Goal: Task Accomplishment & Management: Complete application form

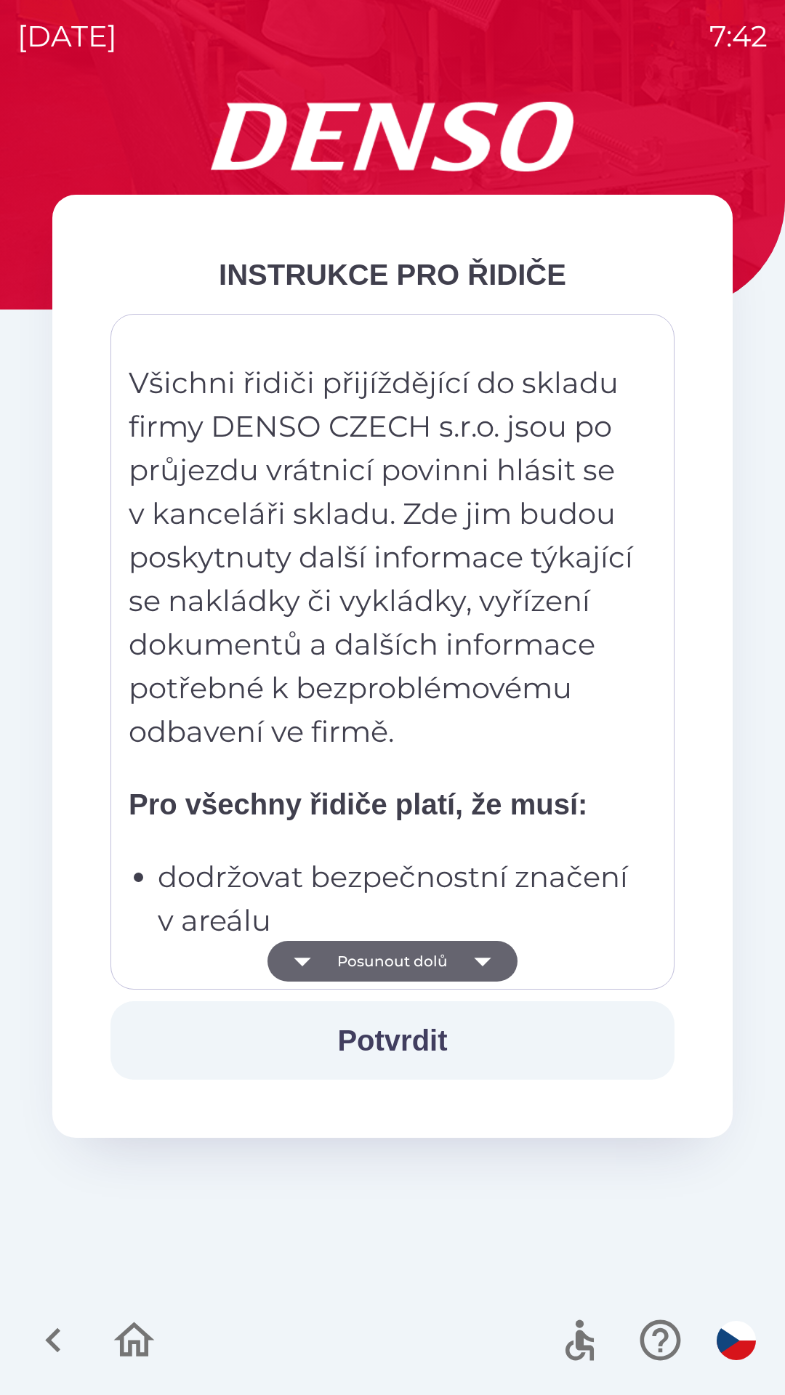
click at [408, 963] on button "Posunout dolů" at bounding box center [392, 961] width 250 height 41
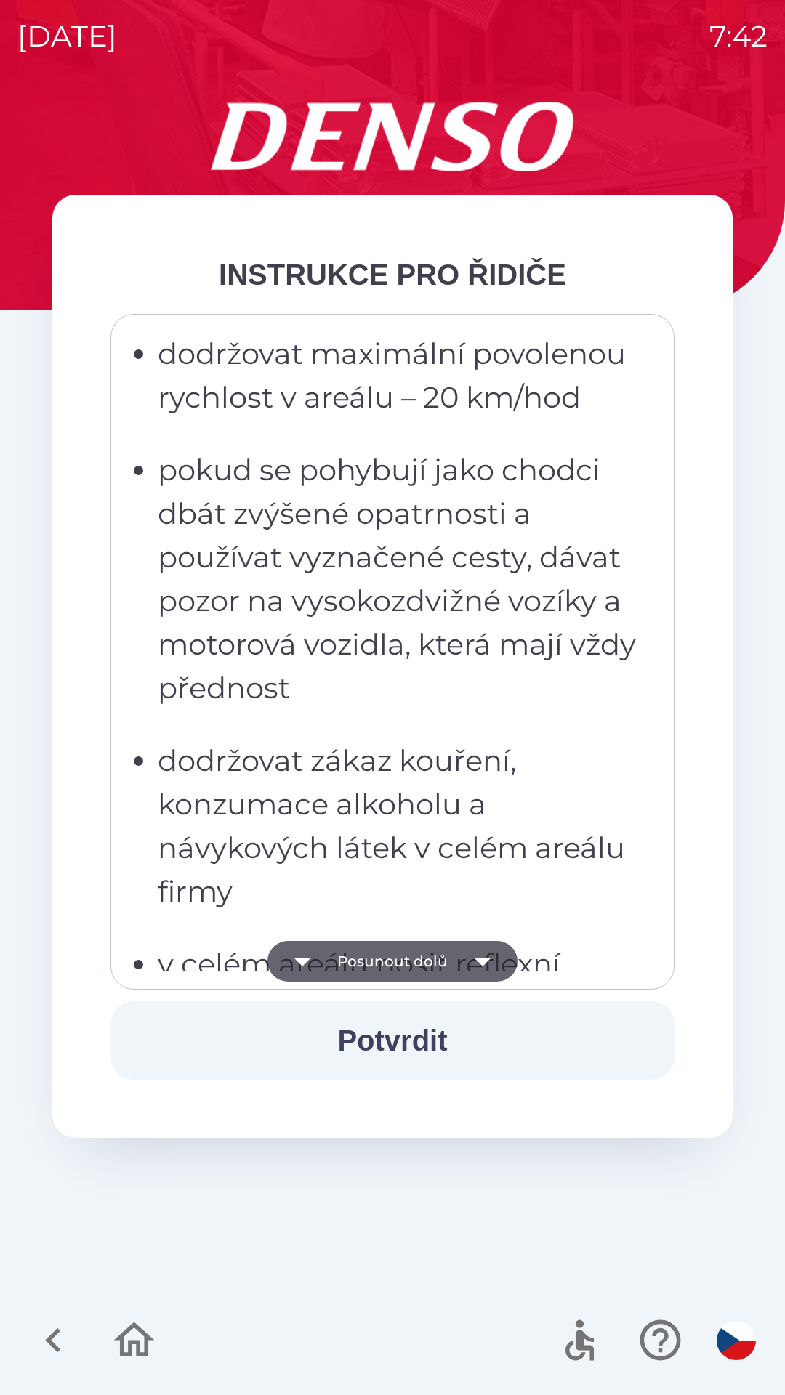
click at [407, 957] on button "Posunout dolů" at bounding box center [392, 961] width 250 height 41
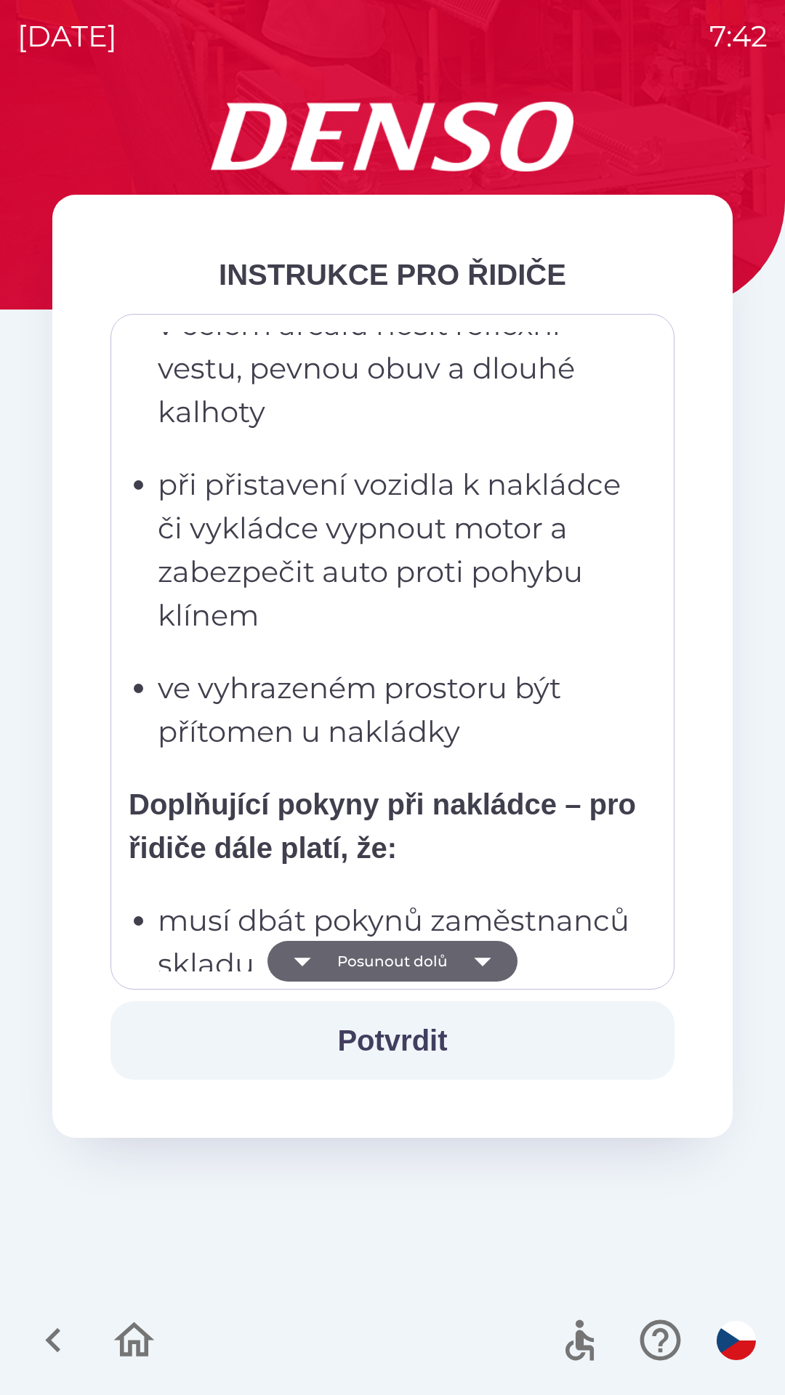
click at [403, 957] on button "Posunout dolů" at bounding box center [392, 961] width 250 height 41
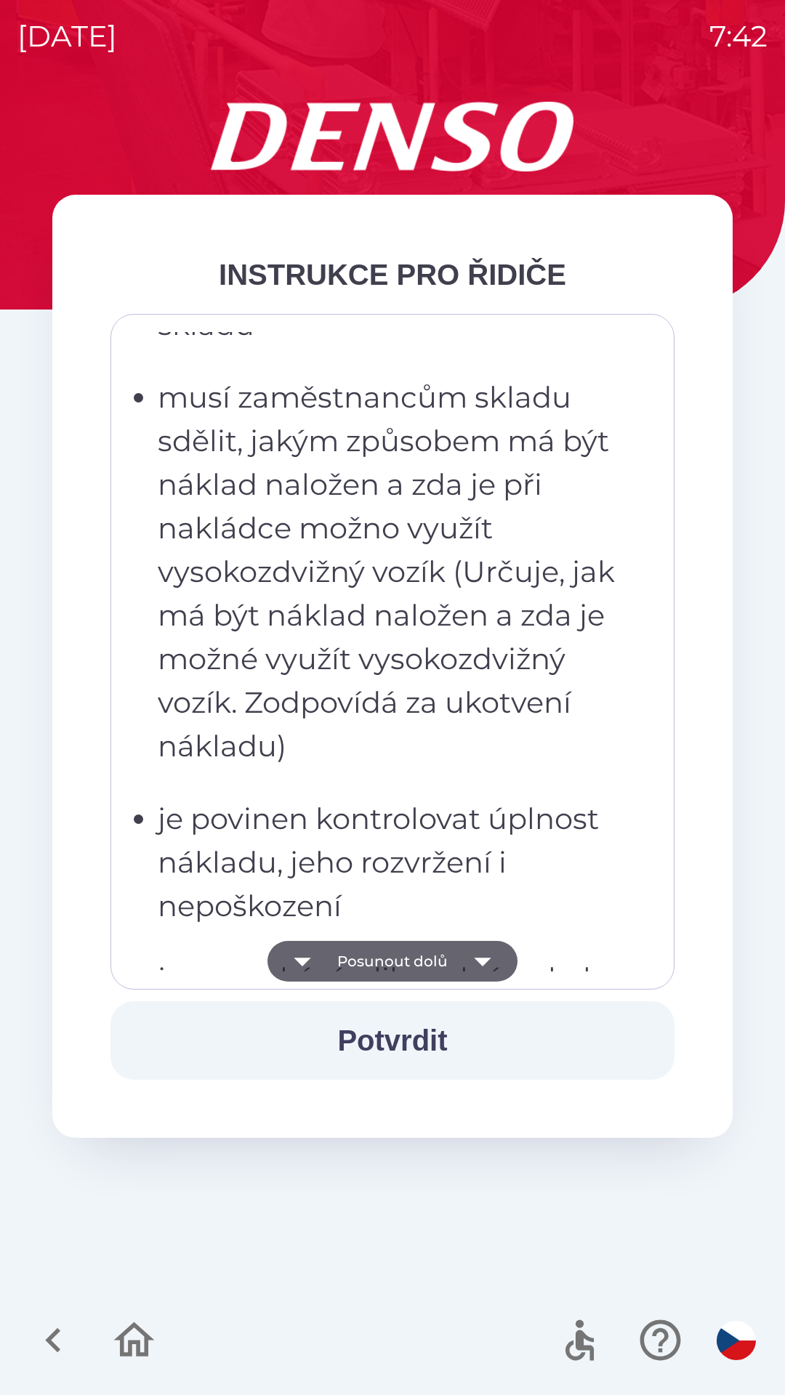
click at [402, 963] on button "Posunout dolů" at bounding box center [392, 961] width 250 height 41
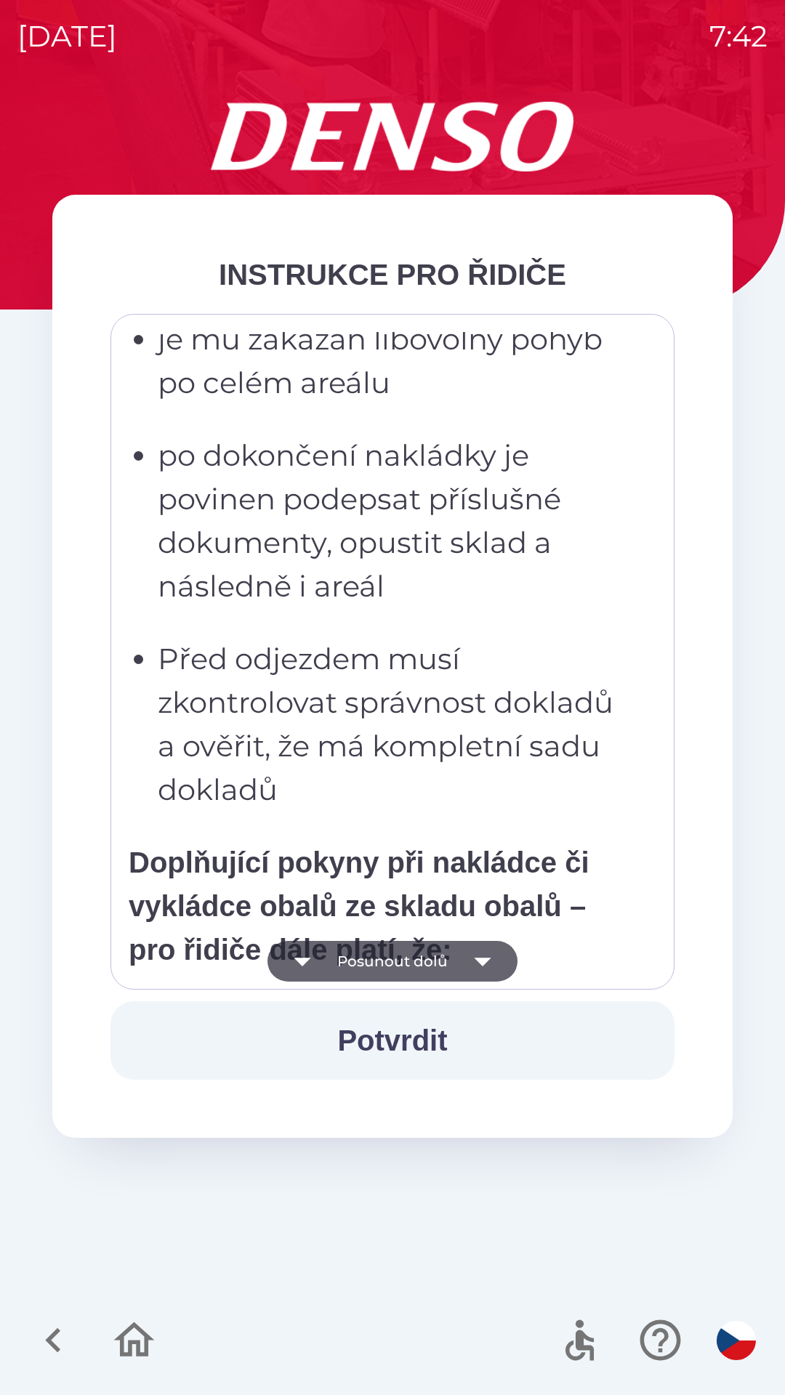
click at [404, 961] on button "Posunout dolů" at bounding box center [392, 961] width 250 height 41
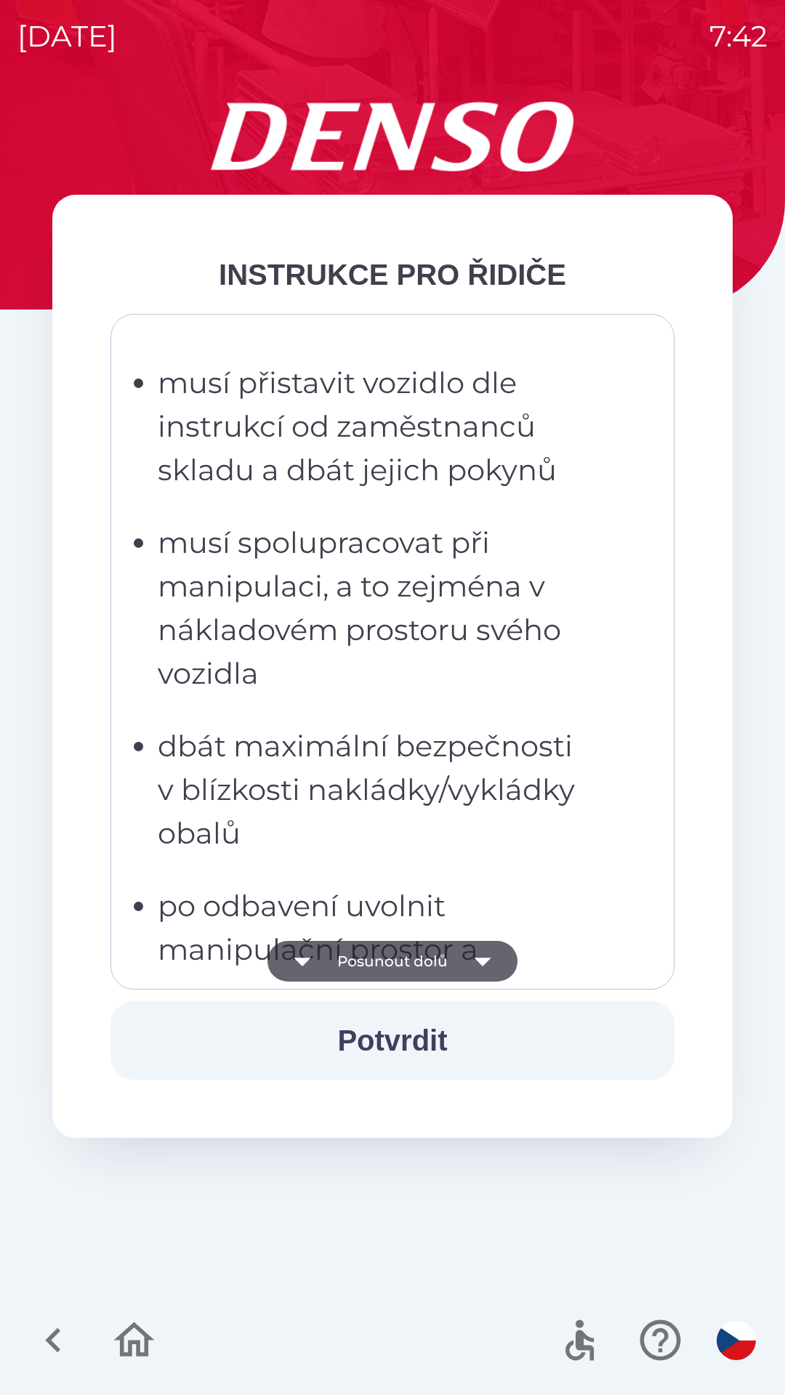
click at [405, 958] on button "Posunout dolů" at bounding box center [392, 961] width 250 height 41
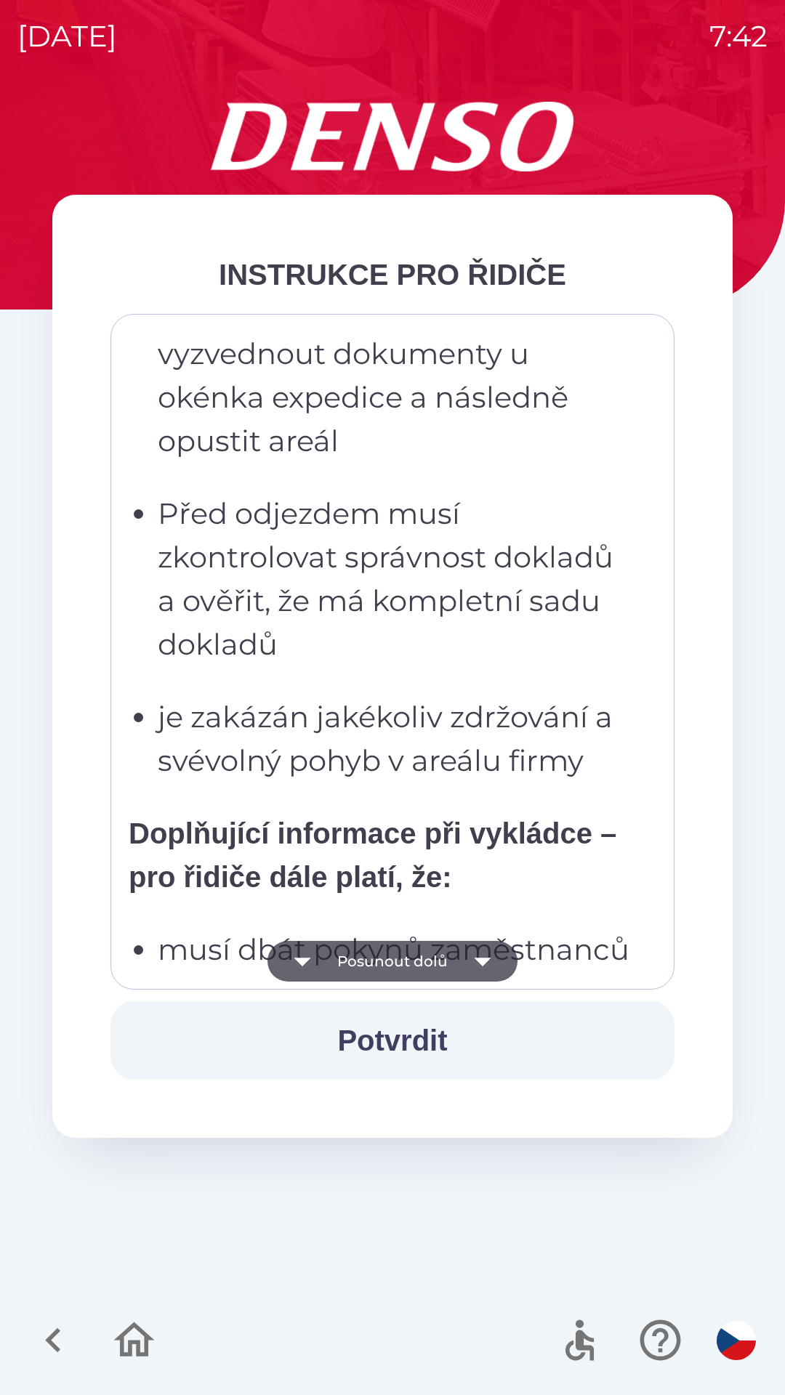
click at [416, 958] on button "Posunout dolů" at bounding box center [392, 961] width 250 height 41
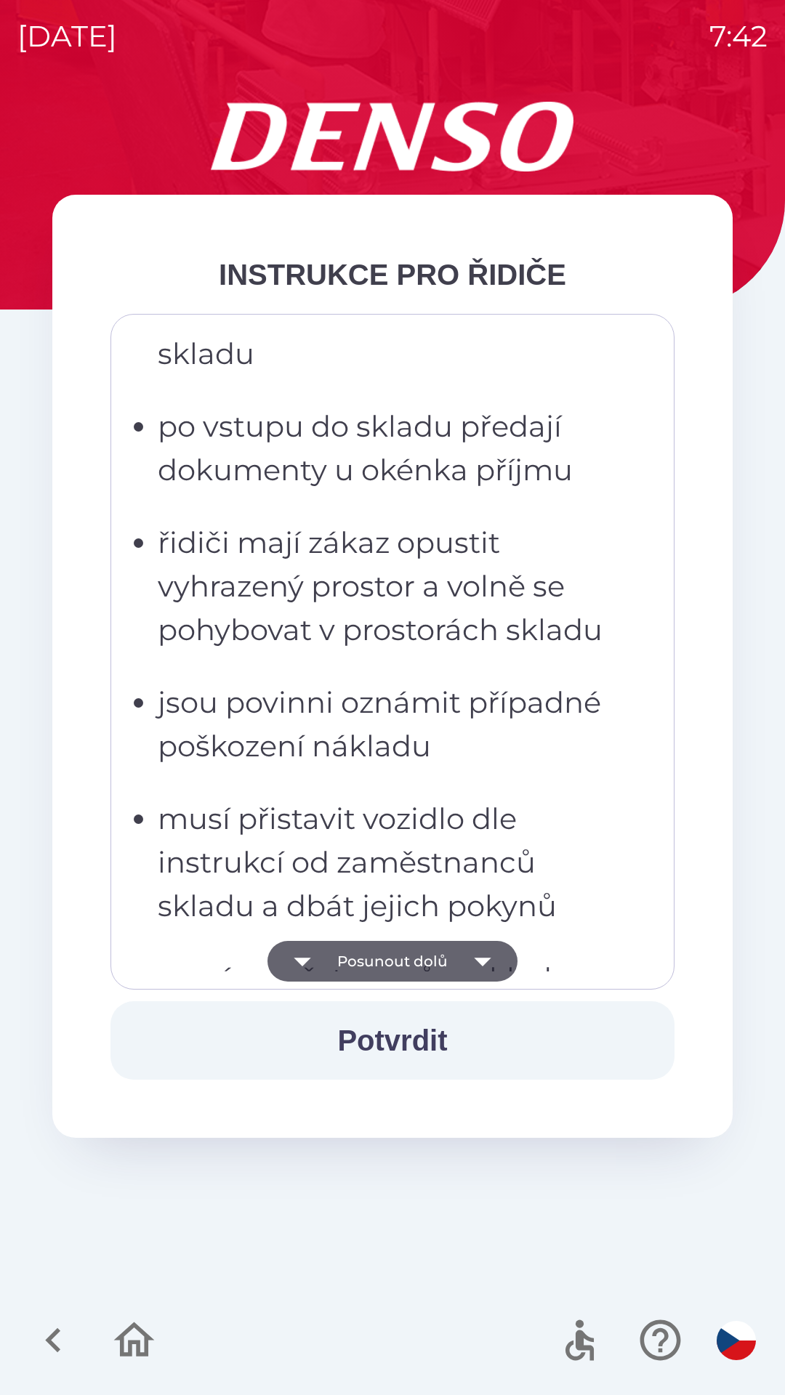
click at [392, 961] on button "Posunout dolů" at bounding box center [392, 961] width 250 height 41
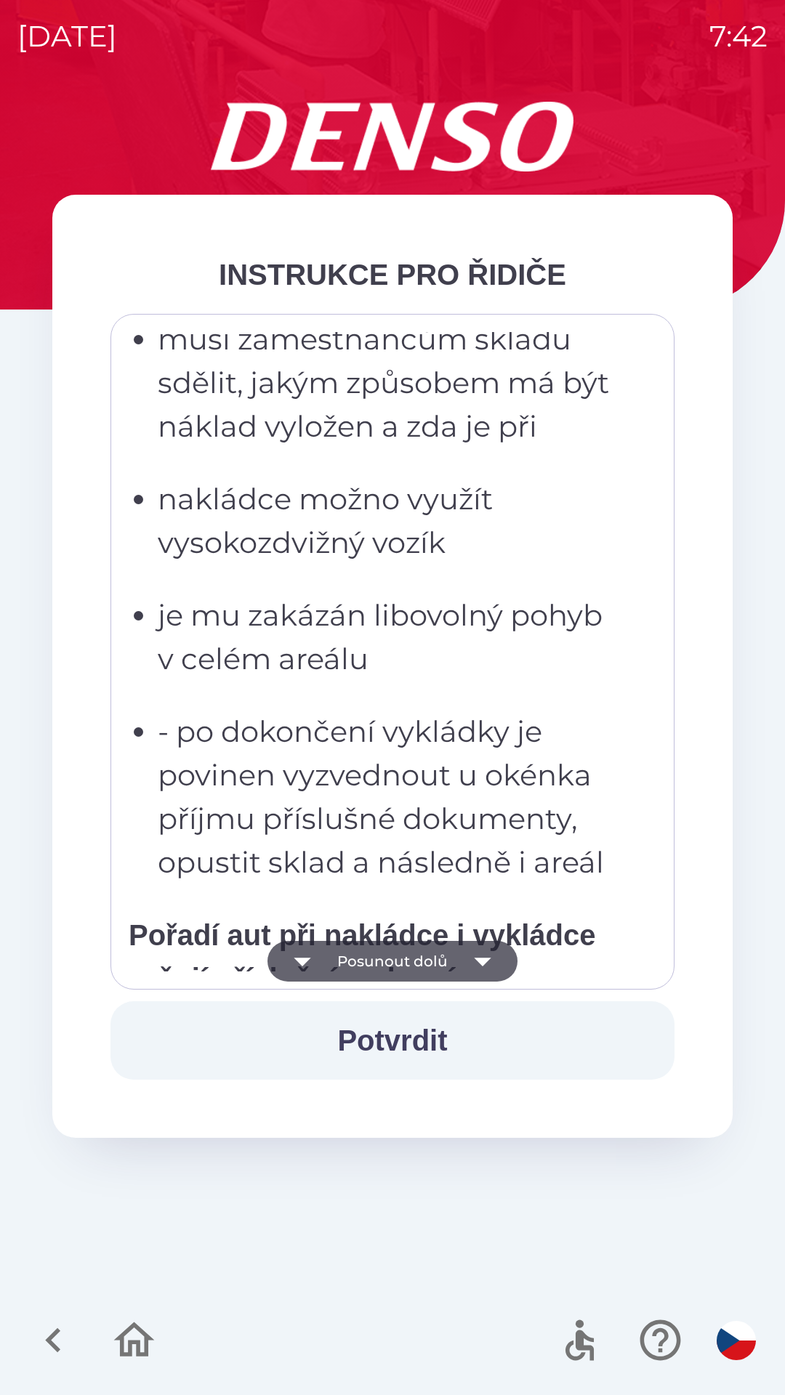
click at [404, 959] on button "Posunout dolů" at bounding box center [392, 961] width 250 height 41
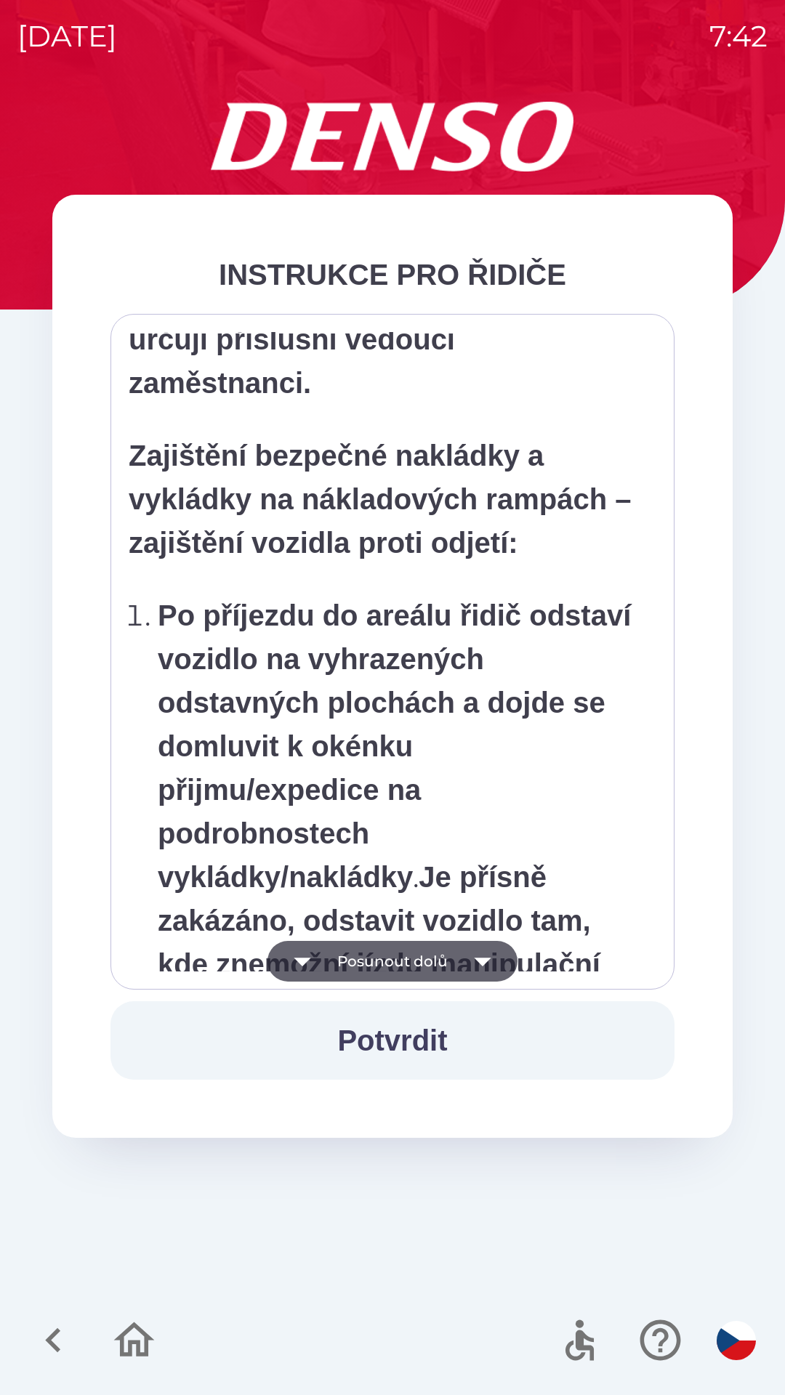
click at [384, 964] on button "Posunout dolů" at bounding box center [392, 961] width 250 height 41
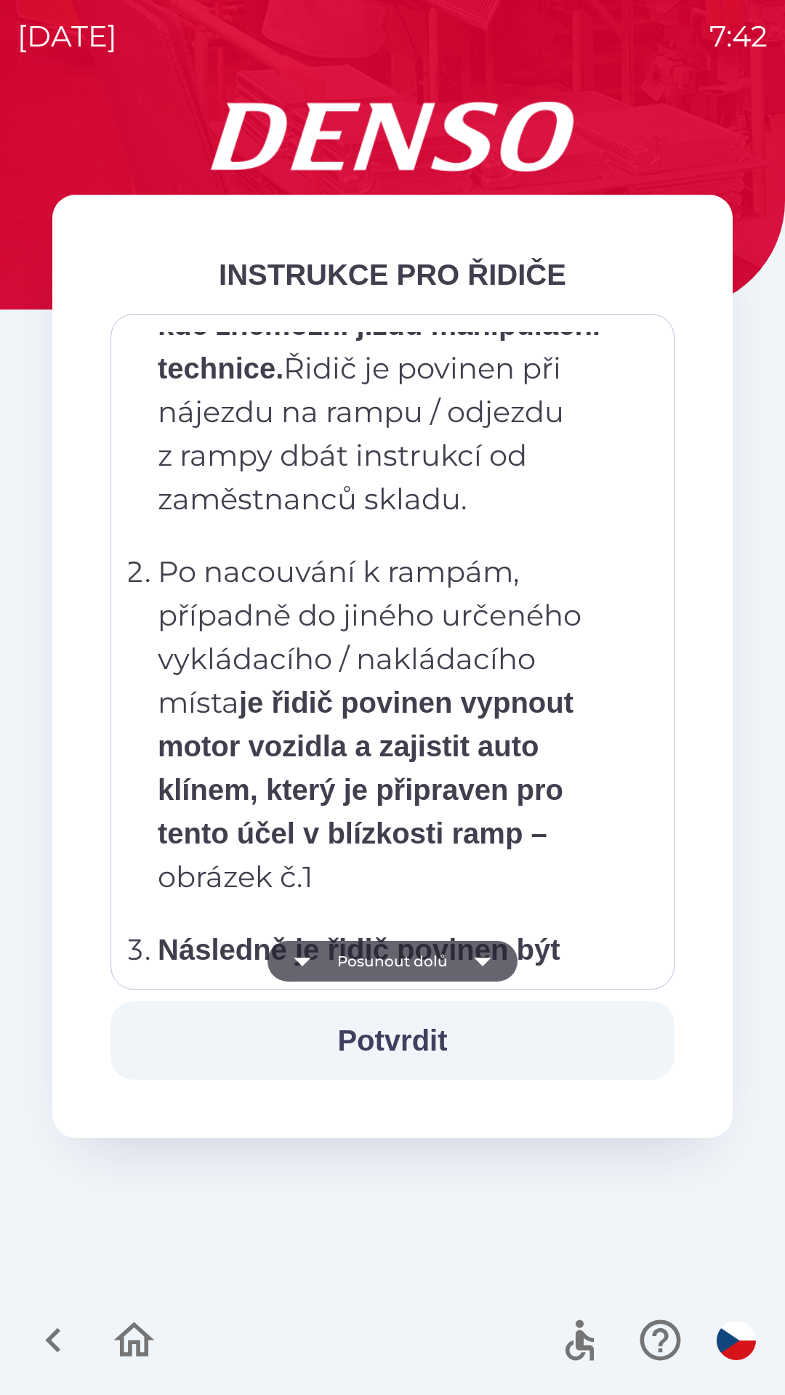
click at [408, 974] on button "Posunout dolů" at bounding box center [392, 961] width 250 height 41
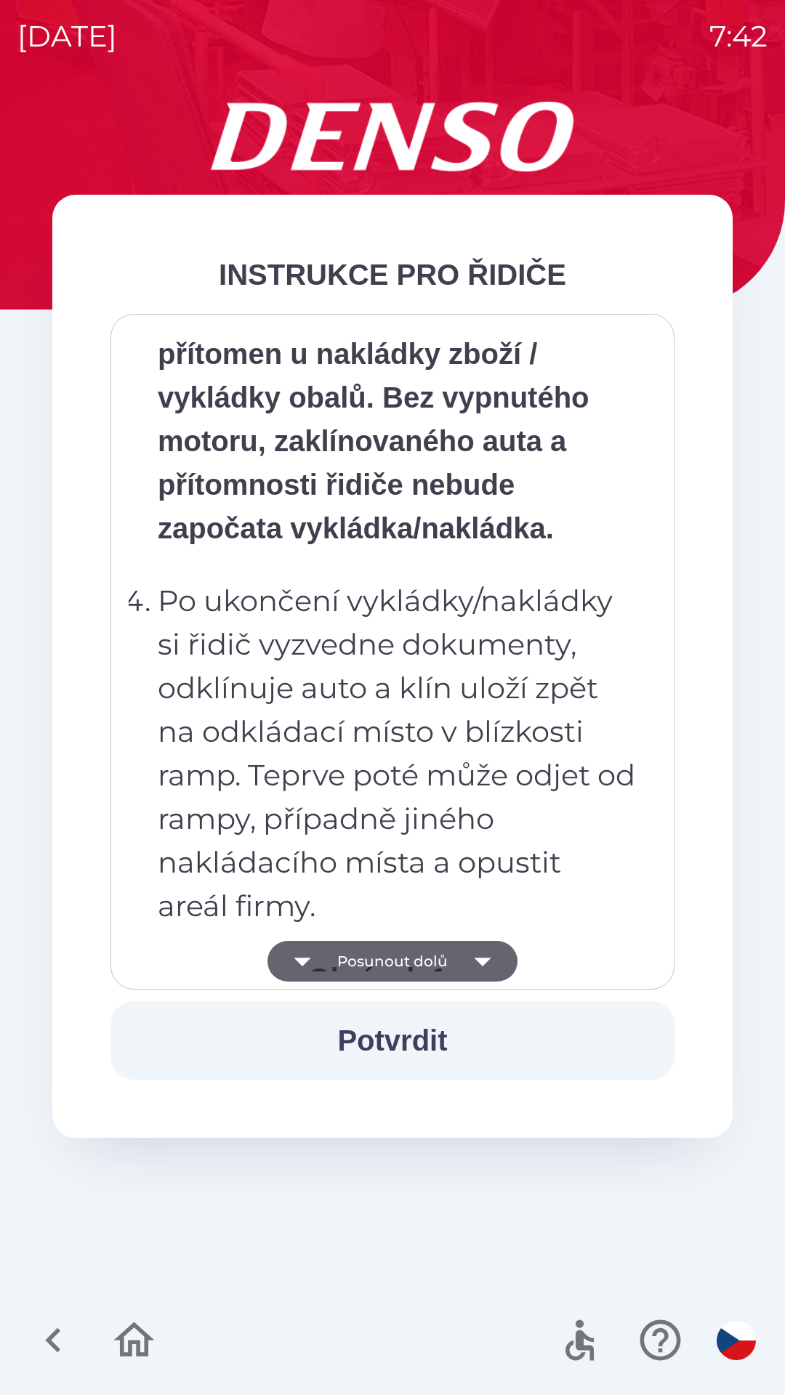
click at [408, 959] on button "Posunout dolů" at bounding box center [392, 961] width 250 height 41
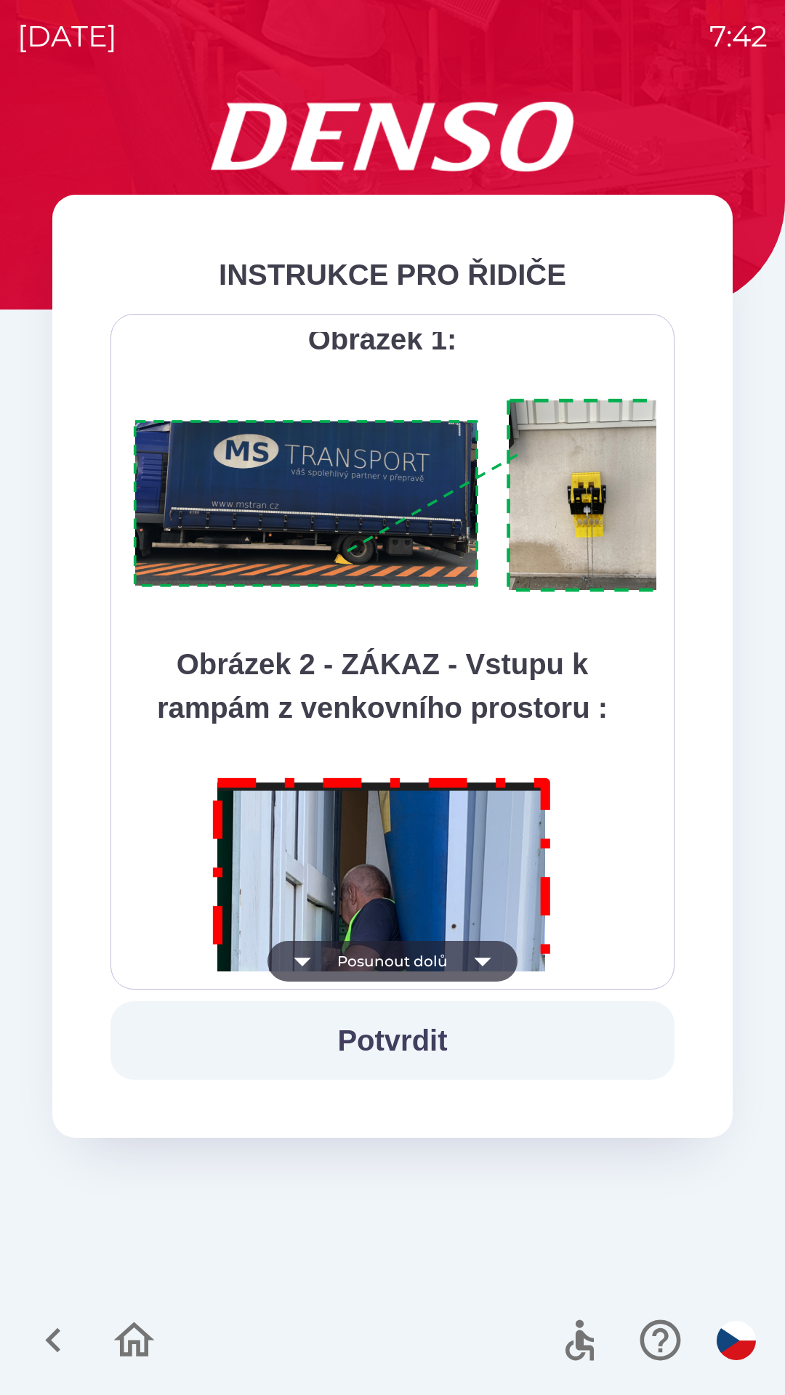
click at [411, 967] on button "Posunout dolů" at bounding box center [392, 961] width 250 height 41
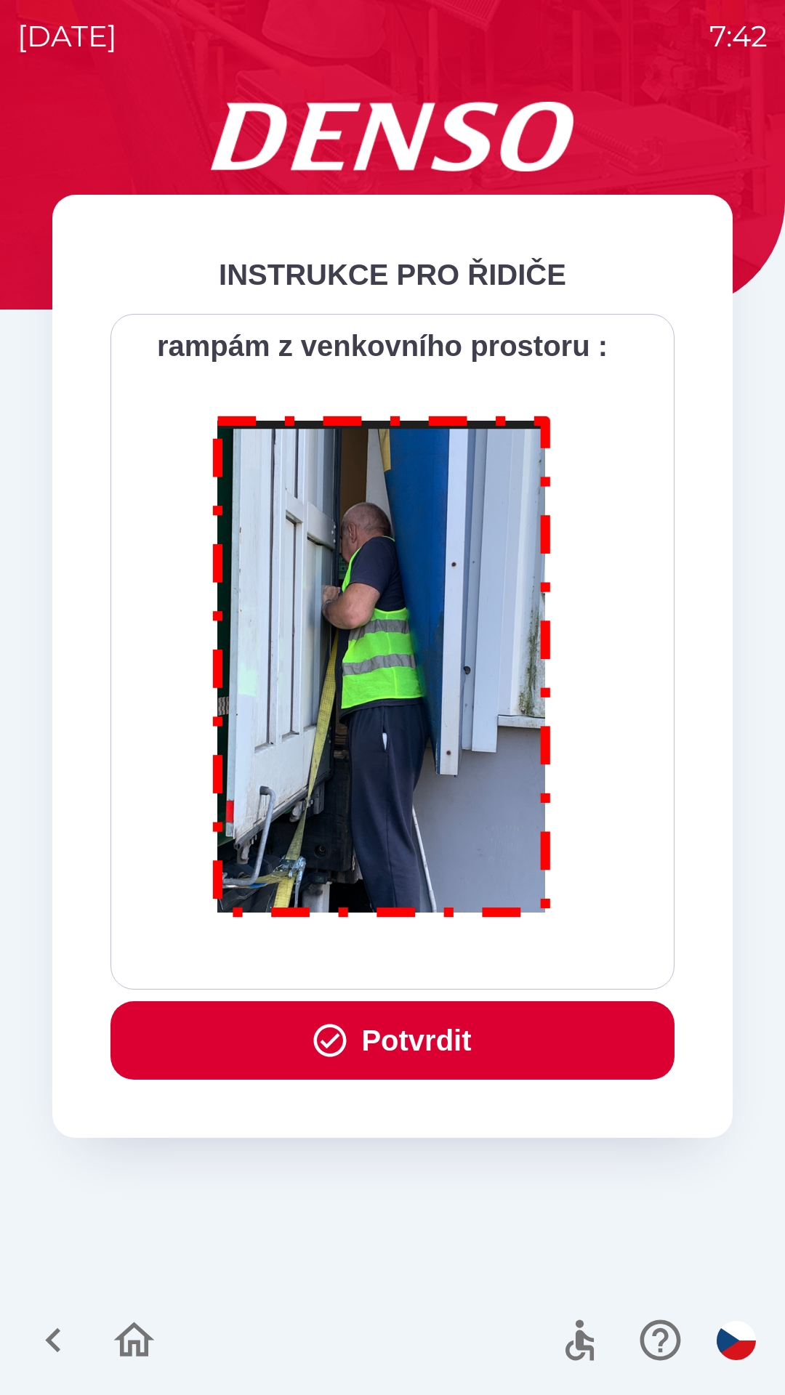
click at [430, 1040] on button "Potvrdit" at bounding box center [392, 1040] width 564 height 78
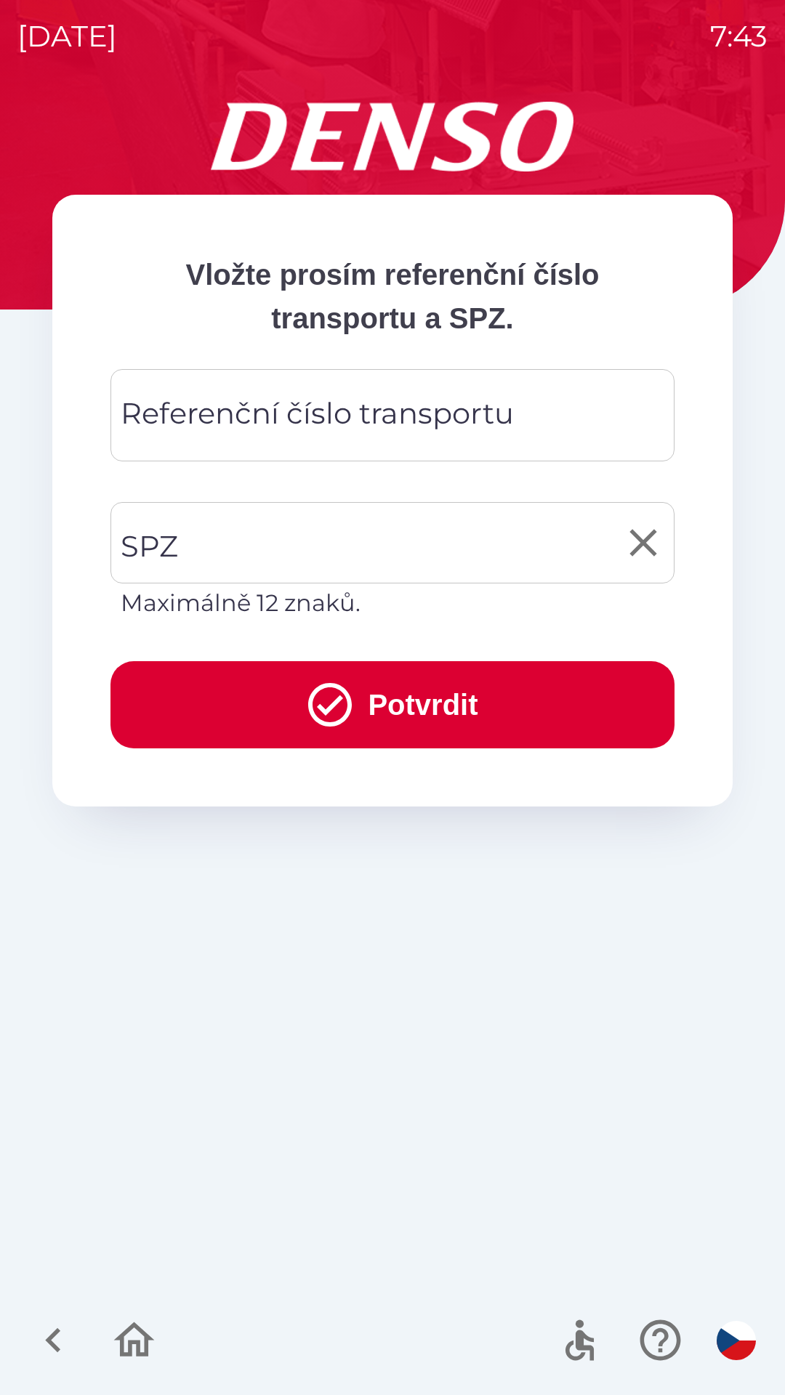
click at [380, 538] on input "SPZ" at bounding box center [381, 543] width 529 height 68
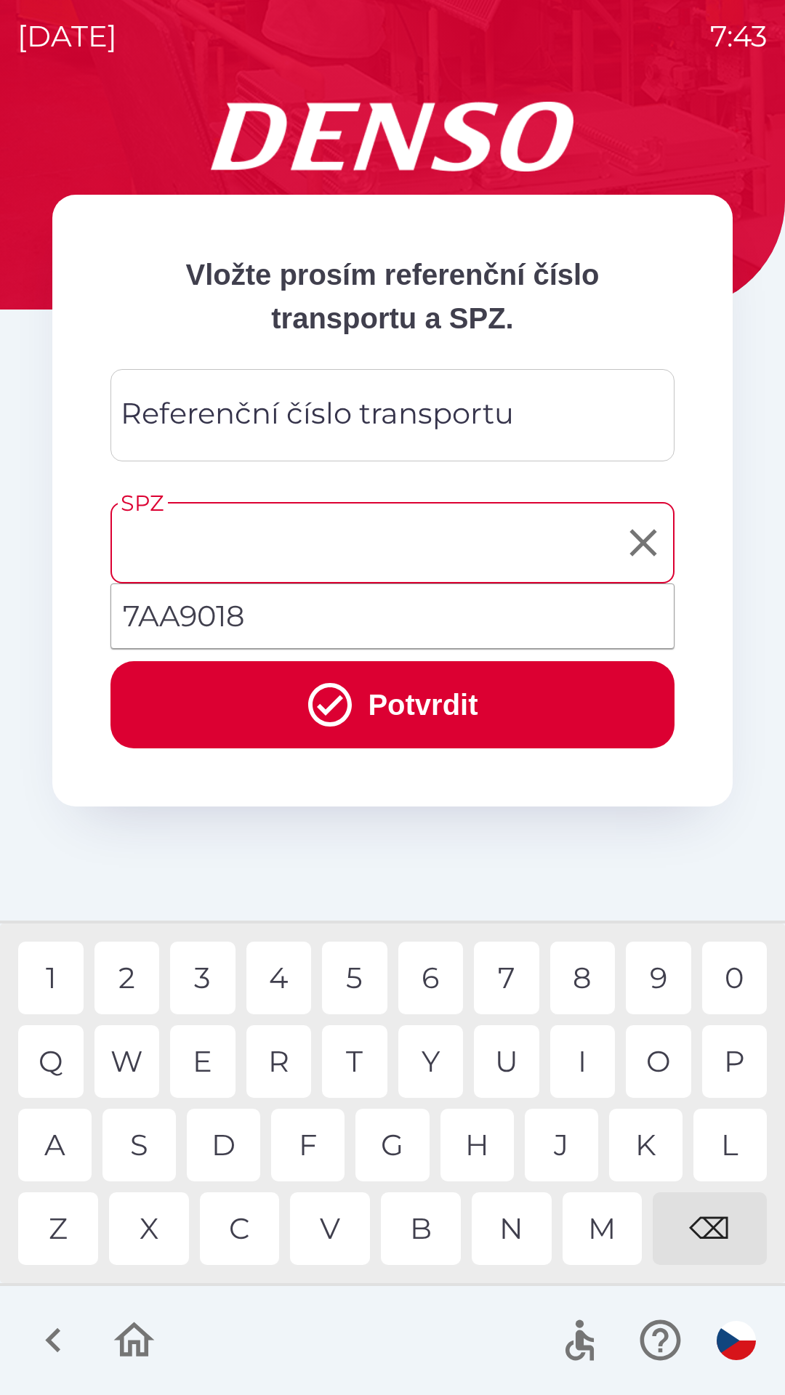
click at [285, 609] on li "7AA9018" at bounding box center [392, 616] width 562 height 52
type input "*******"
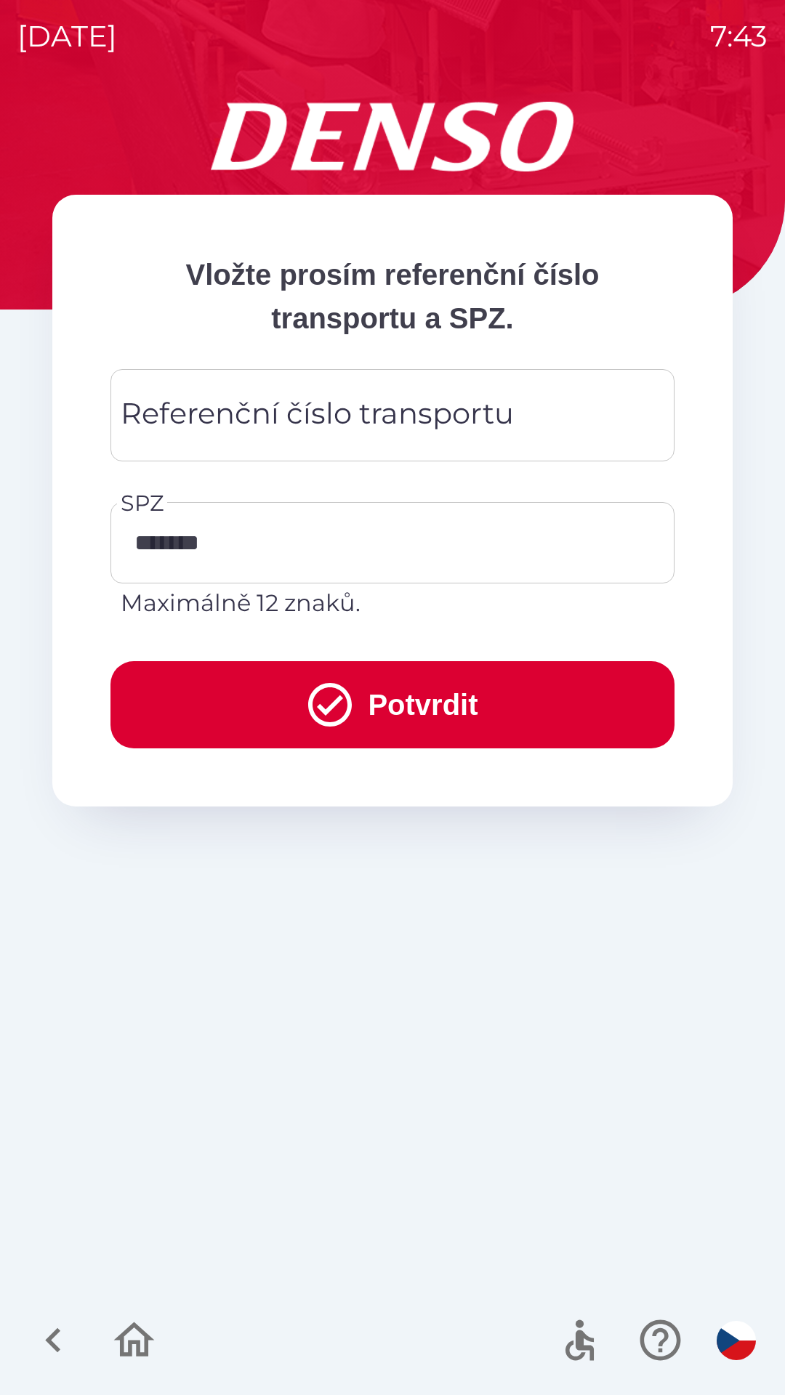
click at [384, 416] on div "Referenční číslo transportu Referenční číslo transportu" at bounding box center [392, 415] width 564 height 92
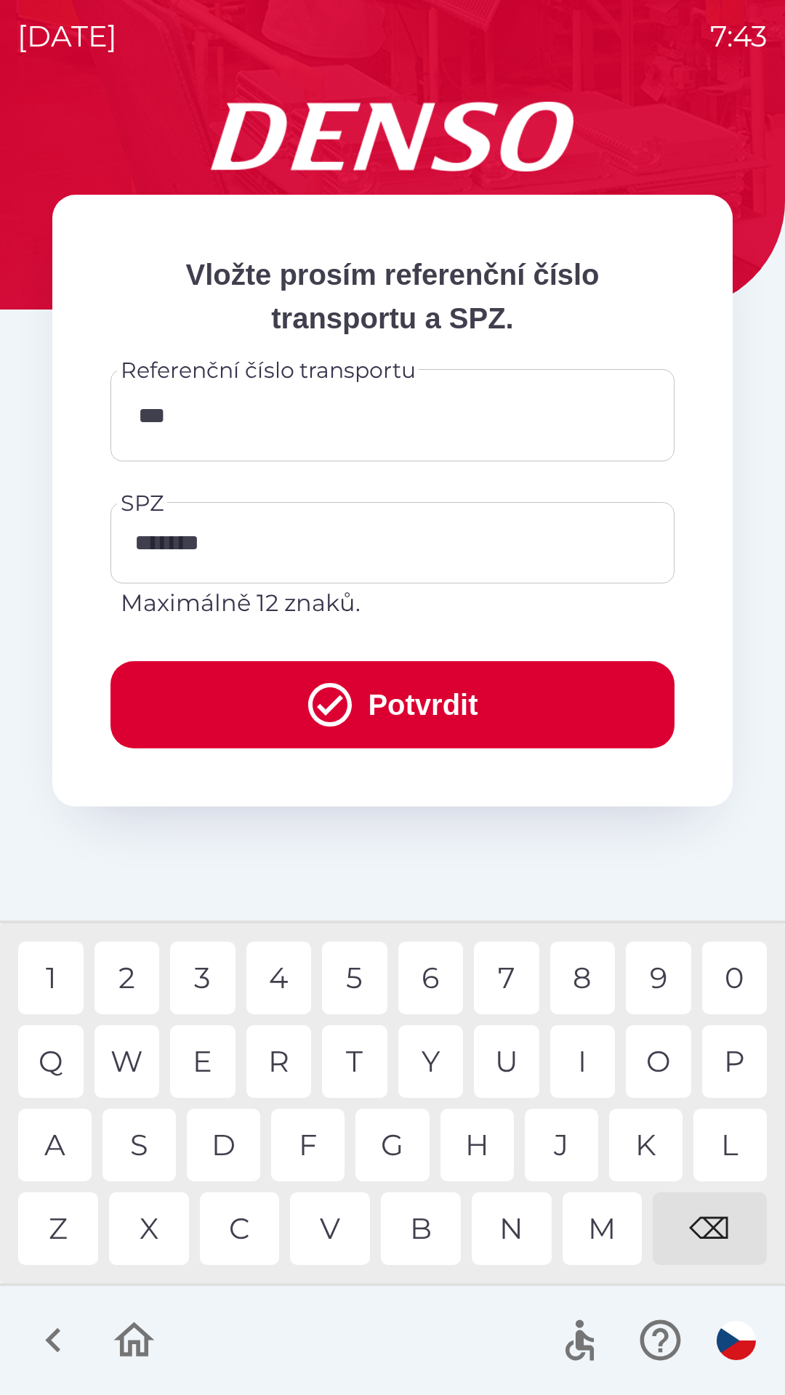
click at [251, 1232] on div "C" at bounding box center [240, 1228] width 80 height 73
click at [517, 1067] on div "U" at bounding box center [506, 1061] width 65 height 73
click at [278, 979] on div "4" at bounding box center [278, 978] width 65 height 73
click at [733, 977] on div "0" at bounding box center [734, 978] width 65 height 73
click at [658, 976] on div "9" at bounding box center [658, 978] width 65 height 73
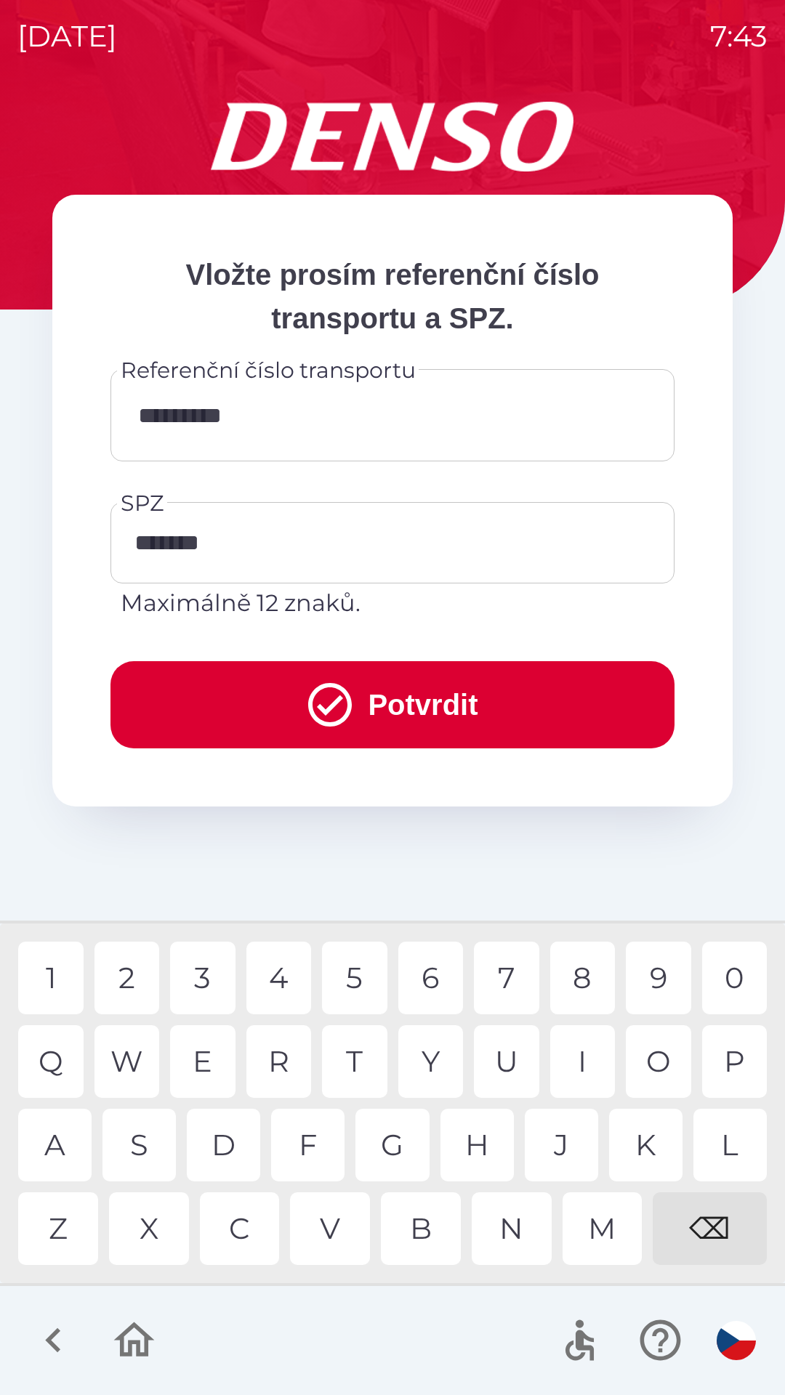
click at [432, 979] on div "6" at bounding box center [430, 978] width 65 height 73
click at [578, 981] on div "8" at bounding box center [582, 978] width 65 height 73
type input "**********"
click at [661, 983] on div "9" at bounding box center [658, 978] width 65 height 73
click at [428, 695] on button "Potvrdit" at bounding box center [392, 704] width 564 height 87
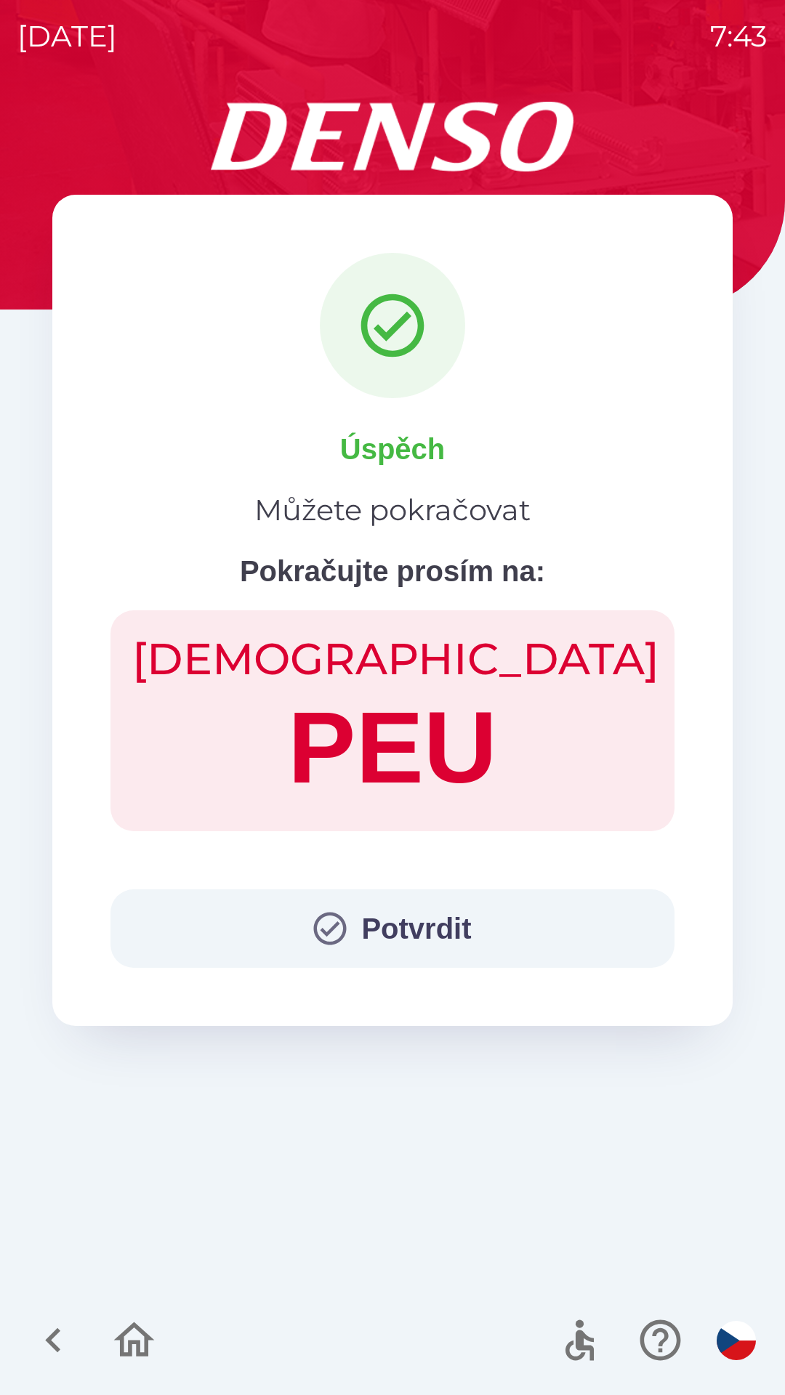
click at [435, 939] on button "Potvrdit" at bounding box center [392, 928] width 564 height 78
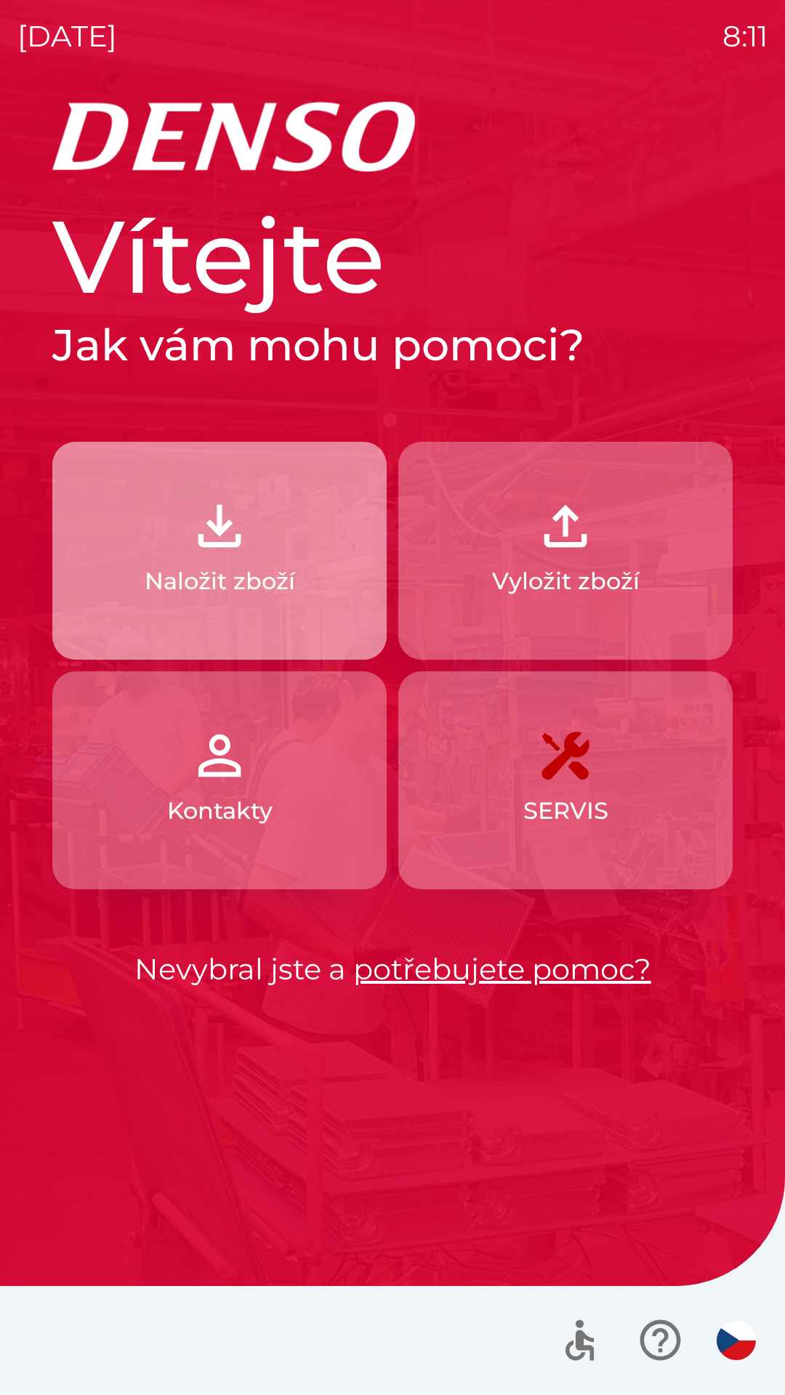
click at [241, 536] on img "button" at bounding box center [219, 526] width 64 height 64
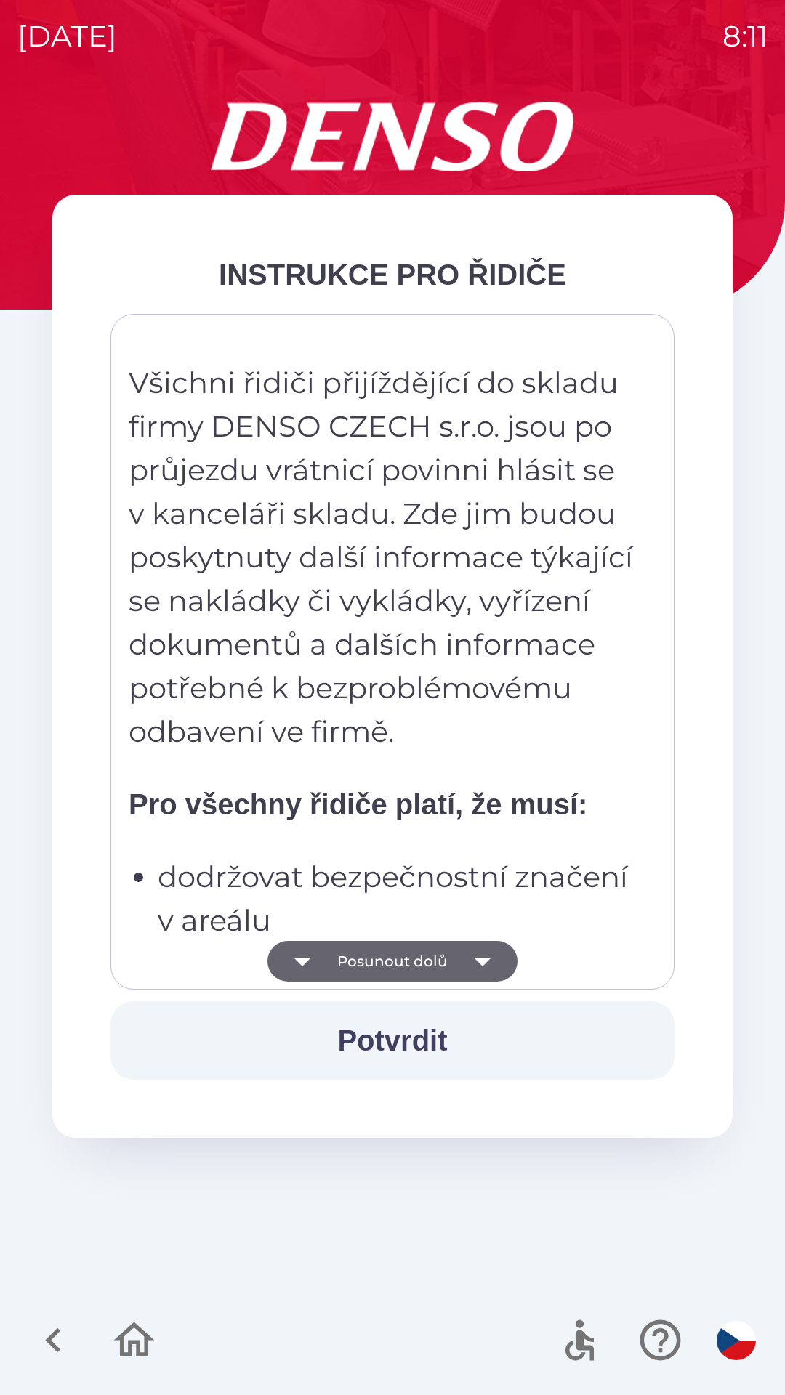
click at [499, 1034] on button "Potvrdit" at bounding box center [392, 1040] width 564 height 78
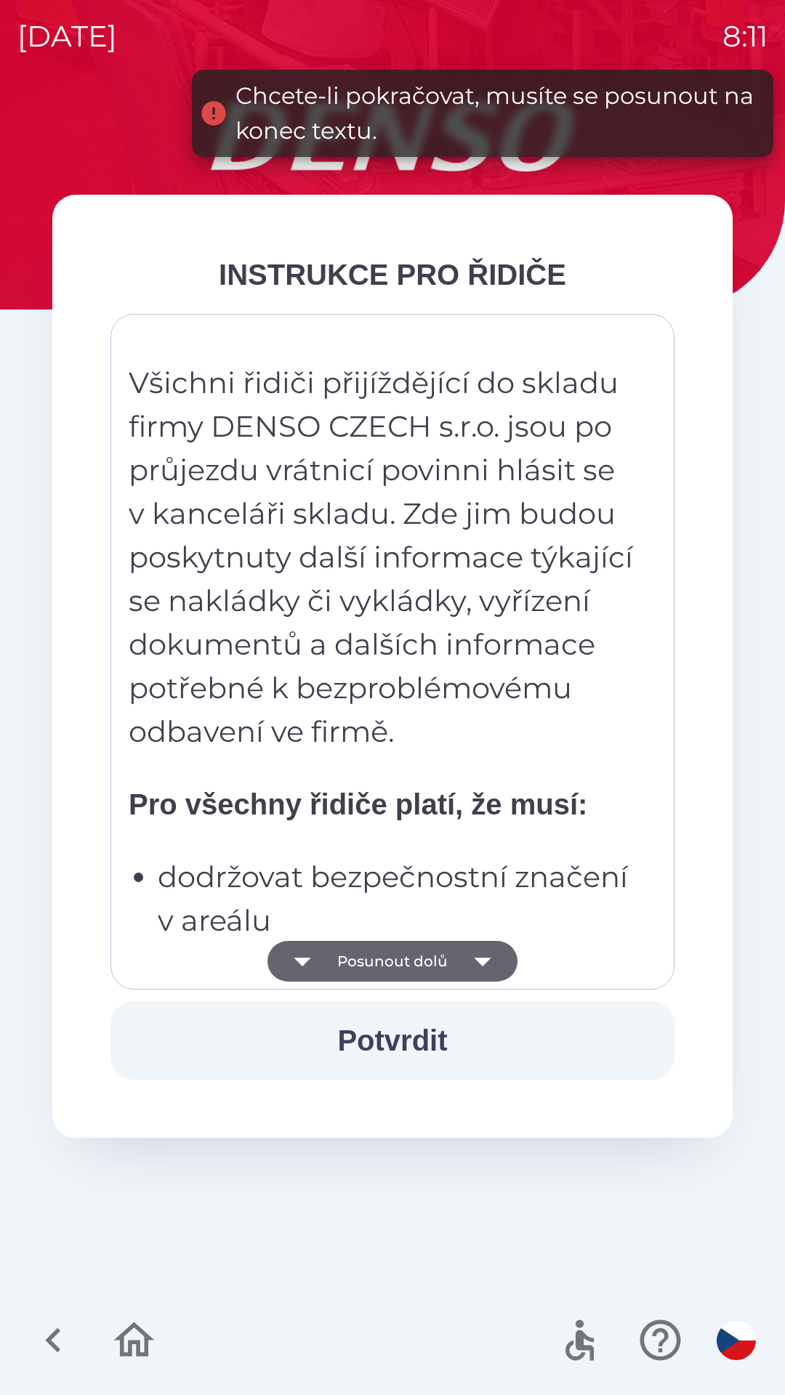
click at [412, 861] on p "dodržovat bezpečnostní značení v areálu" at bounding box center [397, 898] width 478 height 87
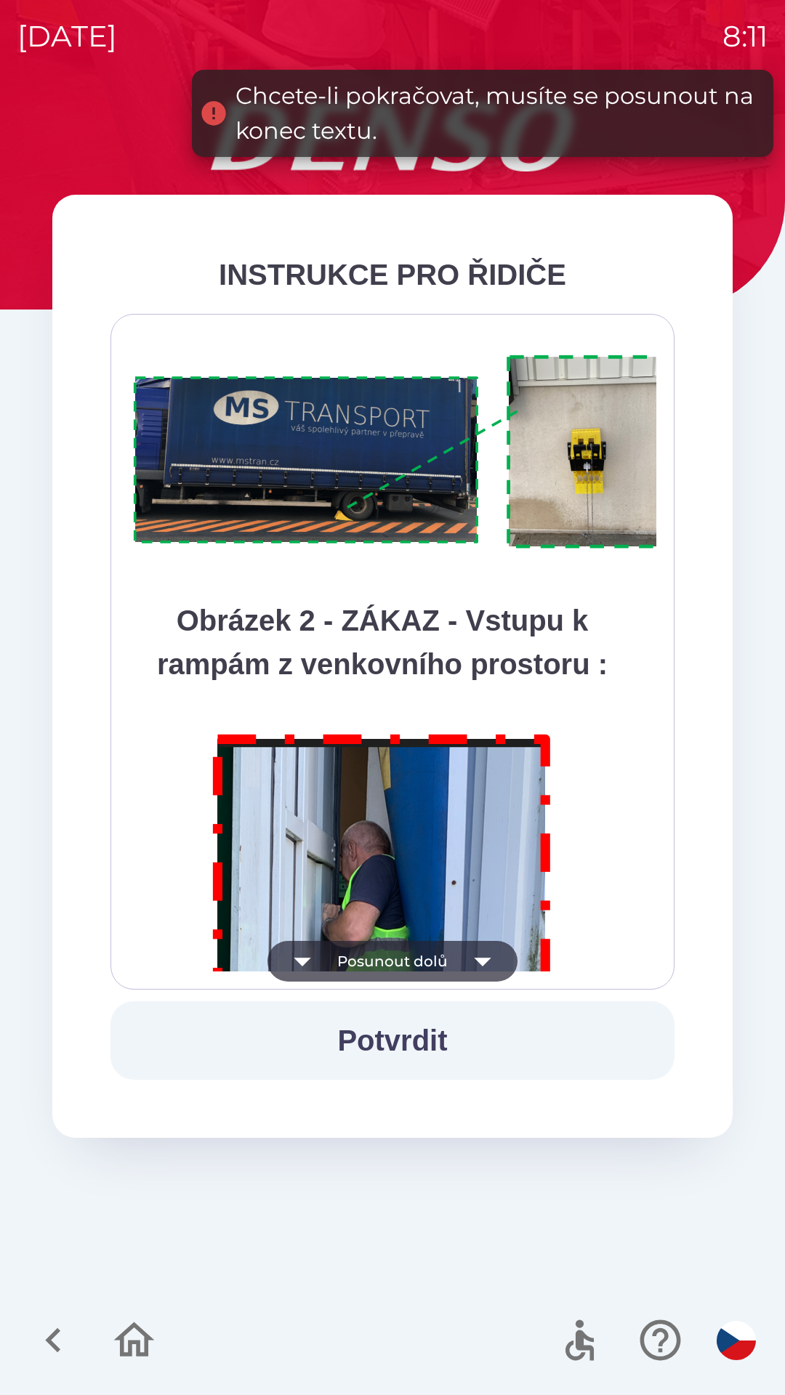
scroll to position [8165, 0]
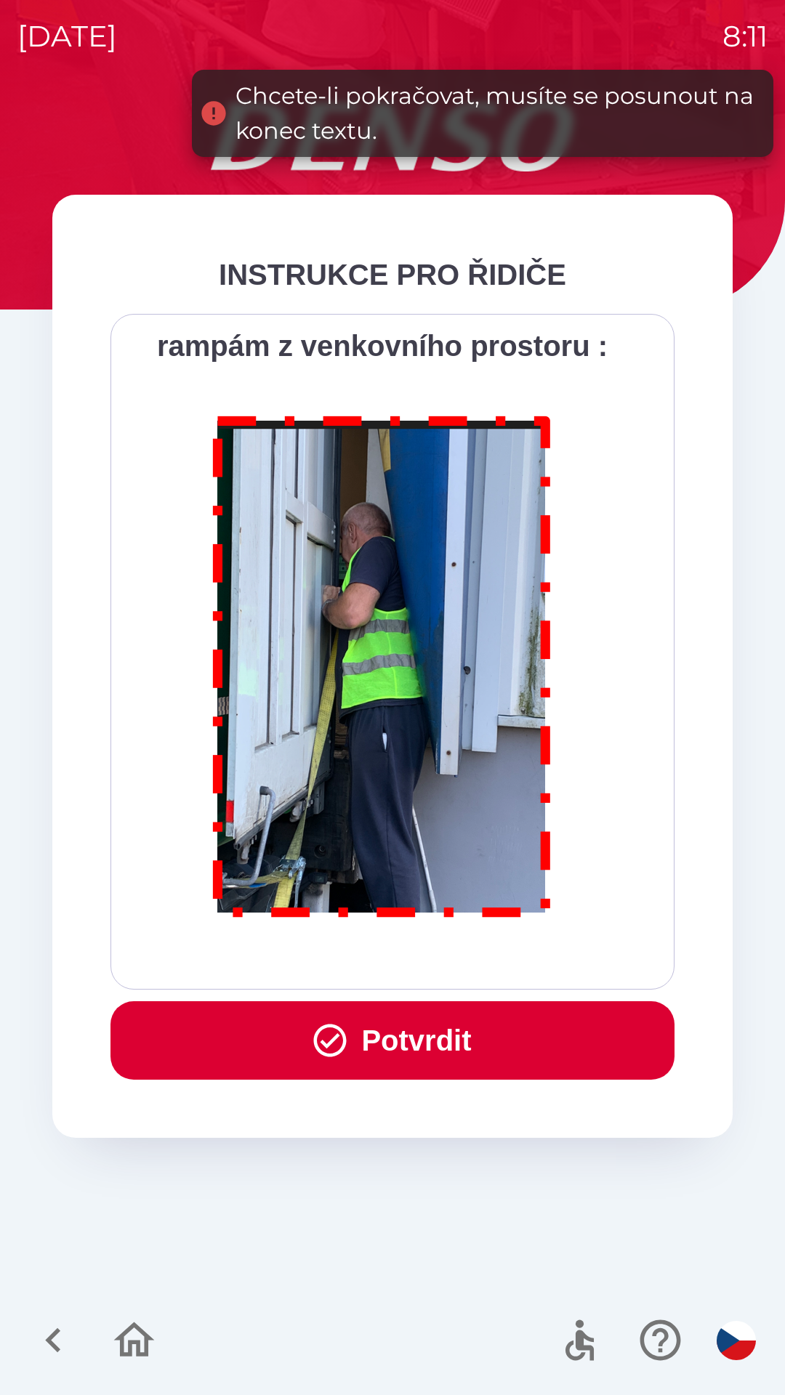
click at [390, 1034] on button "Potvrdit" at bounding box center [392, 1040] width 564 height 78
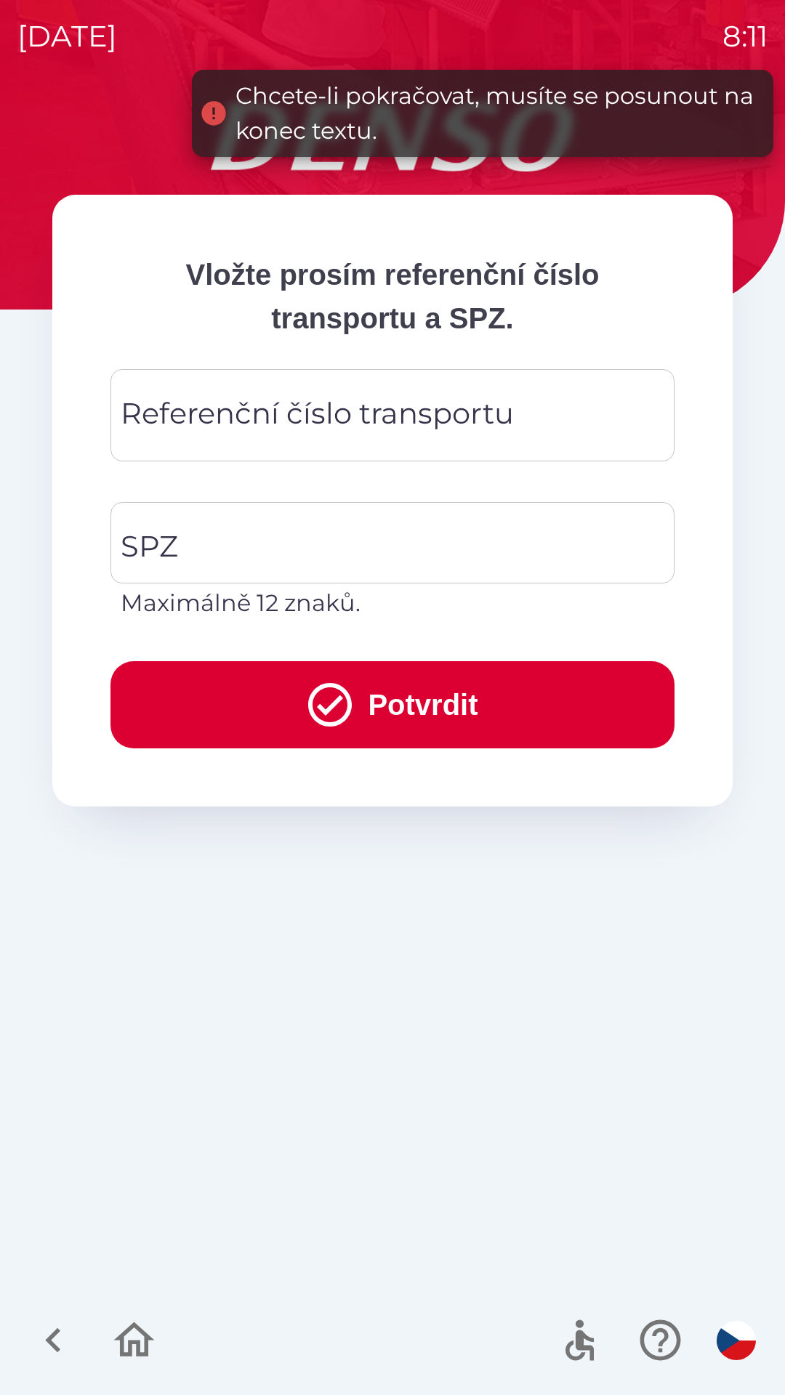
click at [345, 420] on div "Referenční číslo transportu Referenční číslo transportu" at bounding box center [392, 415] width 564 height 92
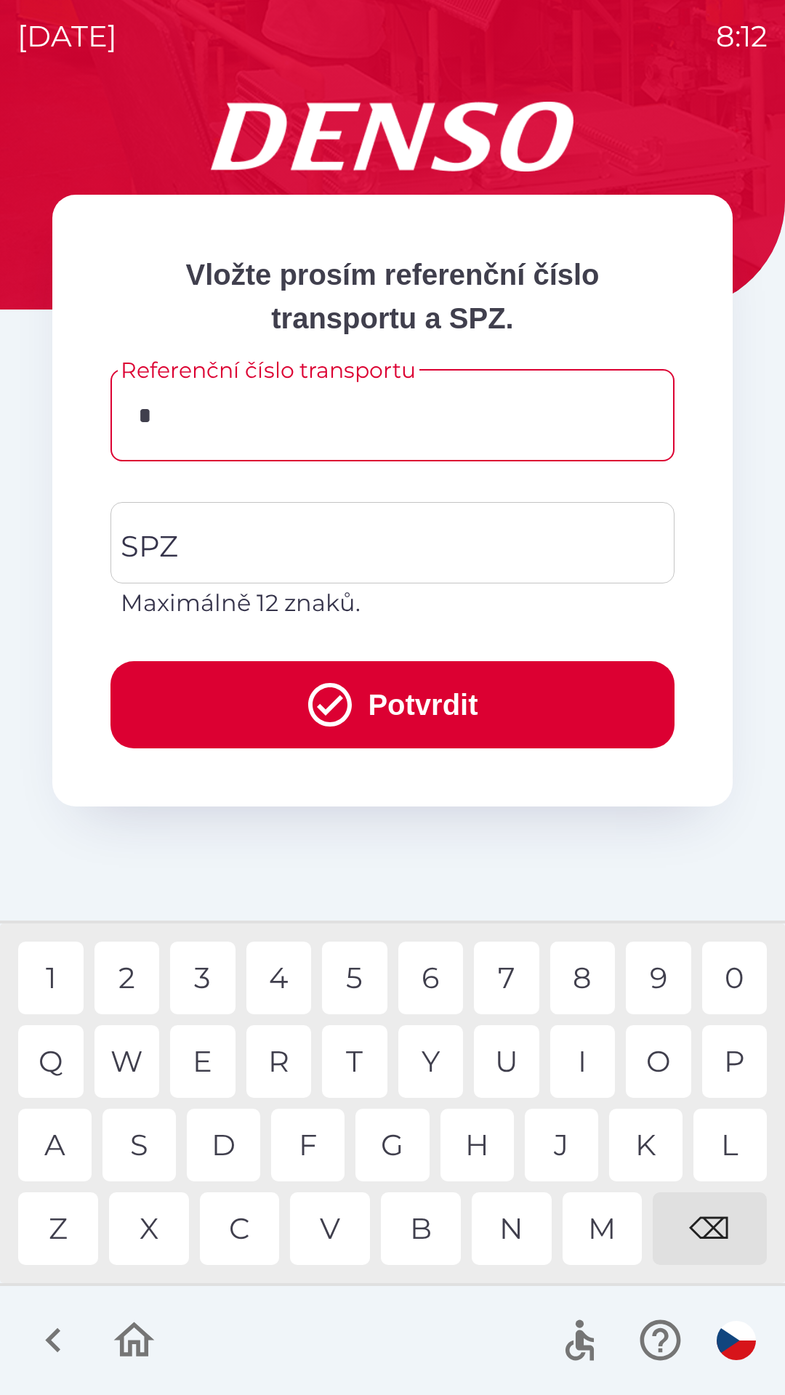
click at [198, 991] on div "3" at bounding box center [202, 978] width 65 height 73
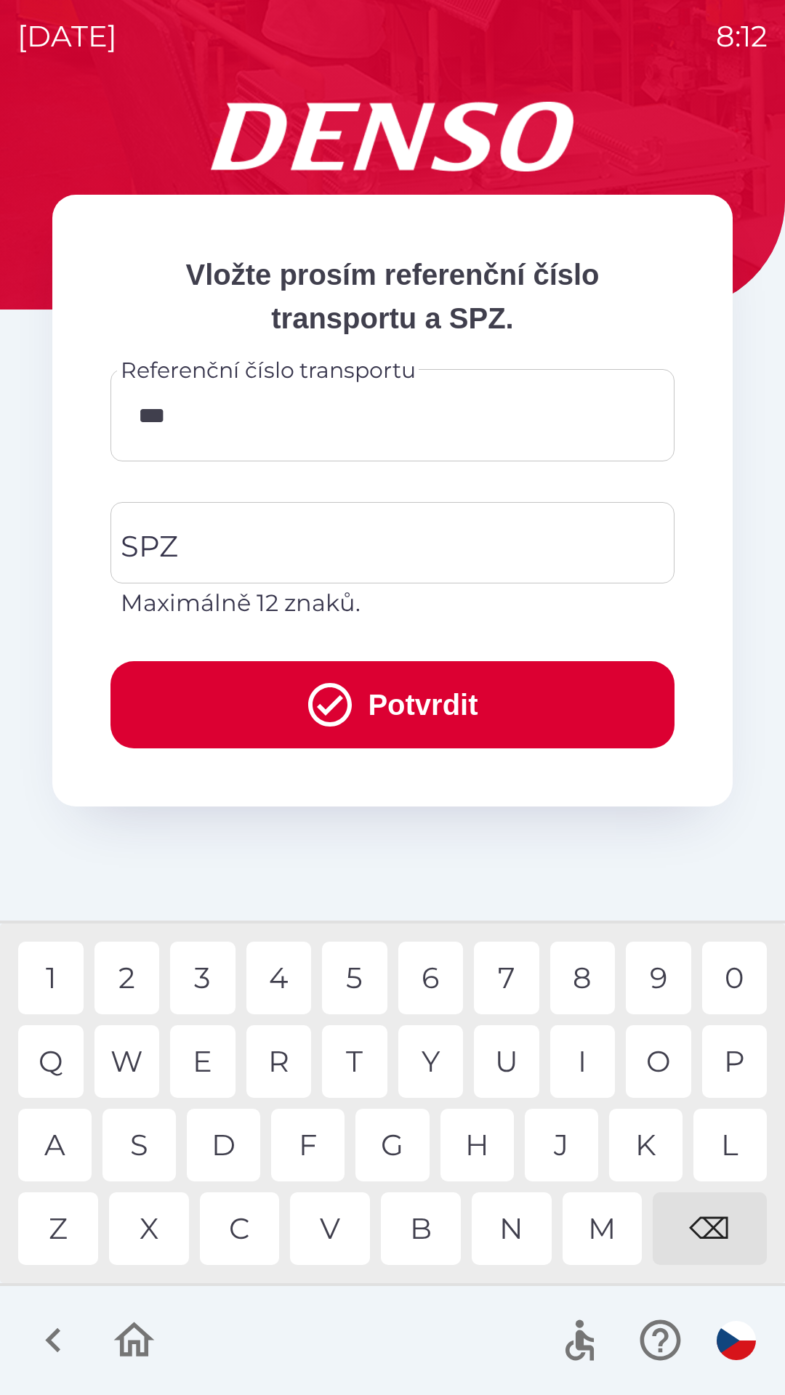
click at [503, 960] on div "7" at bounding box center [506, 978] width 65 height 73
click at [50, 983] on div "1" at bounding box center [50, 978] width 65 height 73
type input "******"
click at [453, 971] on div "6" at bounding box center [430, 978] width 65 height 73
click at [276, 535] on input "SPZ" at bounding box center [381, 543] width 529 height 68
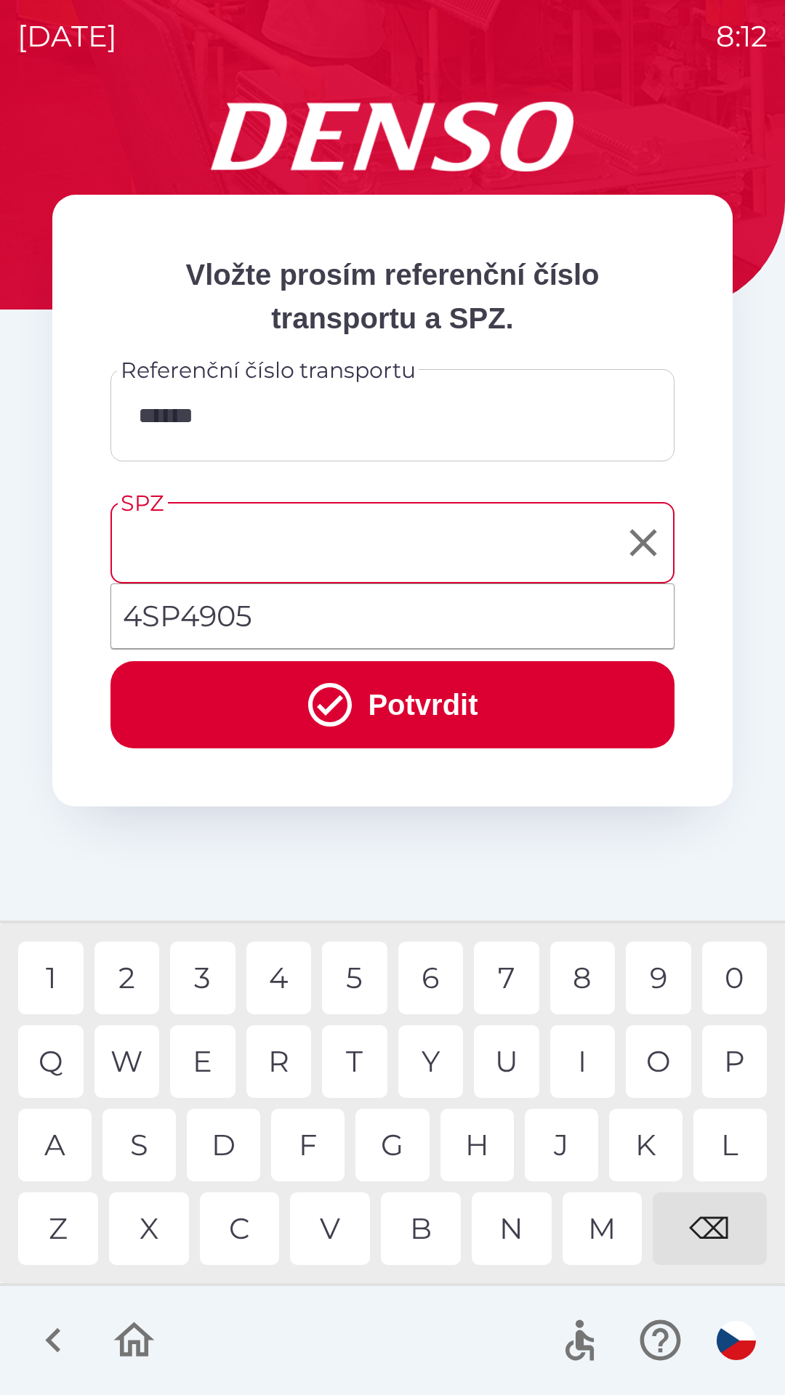
click at [249, 617] on li "4SP4905" at bounding box center [392, 616] width 562 height 52
type input "*******"
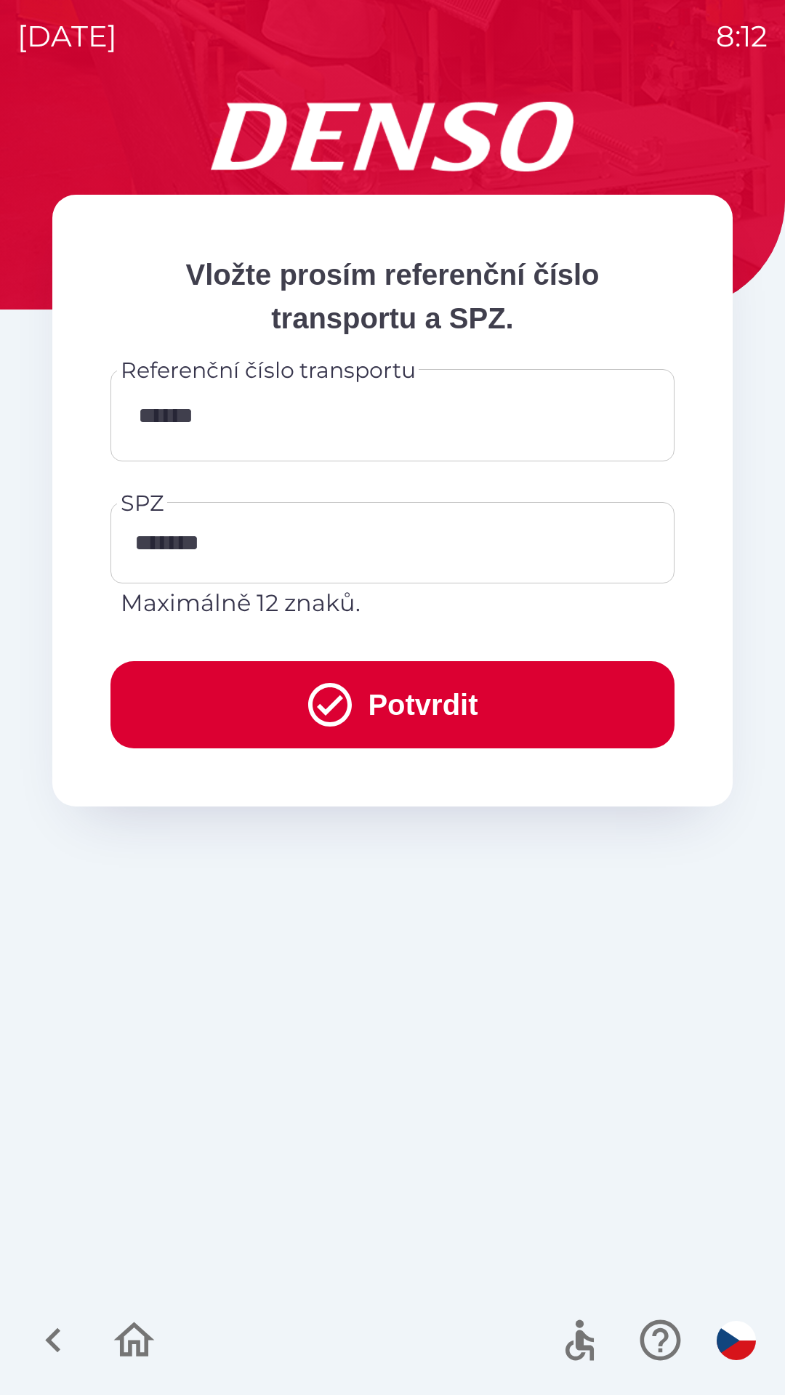
click at [461, 707] on button "Potvrdit" at bounding box center [392, 704] width 564 height 87
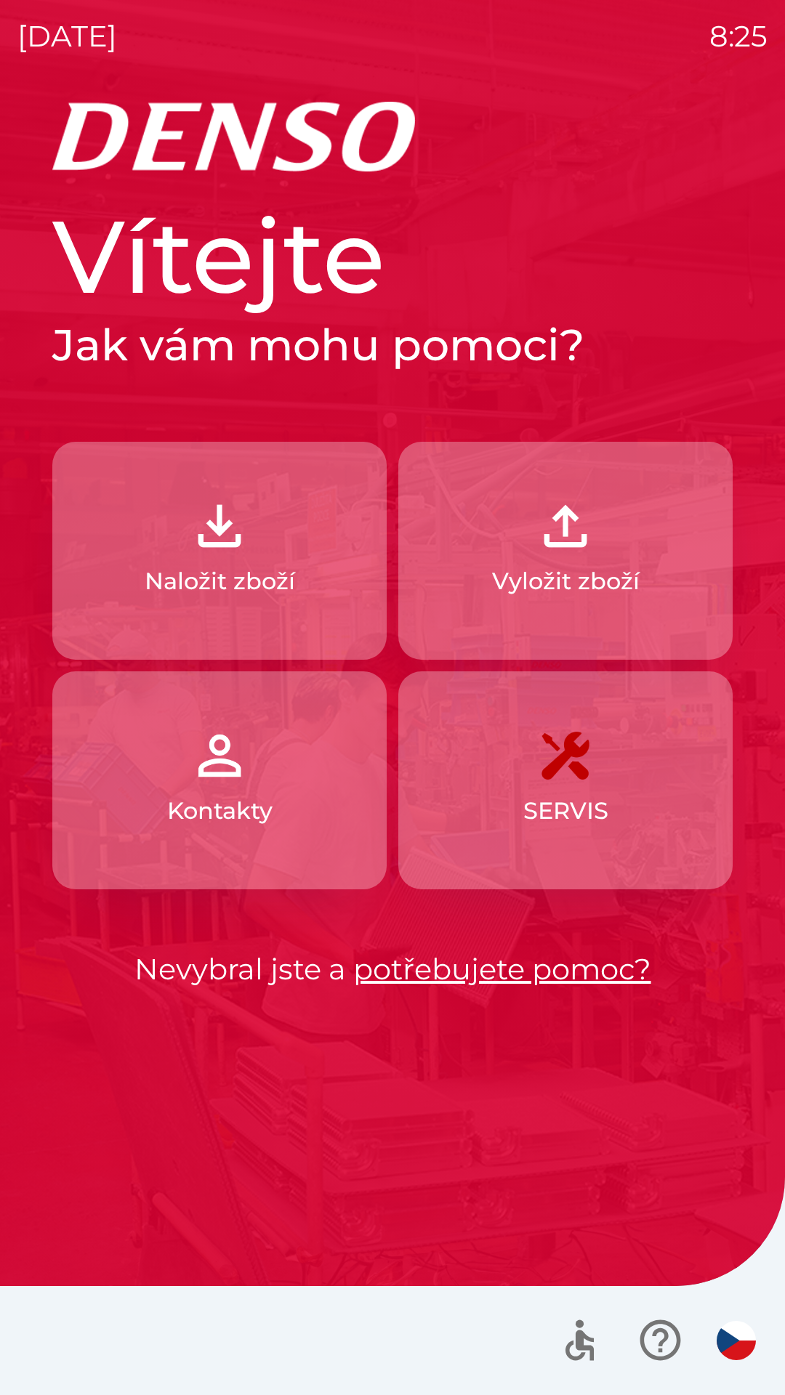
click at [221, 530] on img "button" at bounding box center [219, 526] width 64 height 64
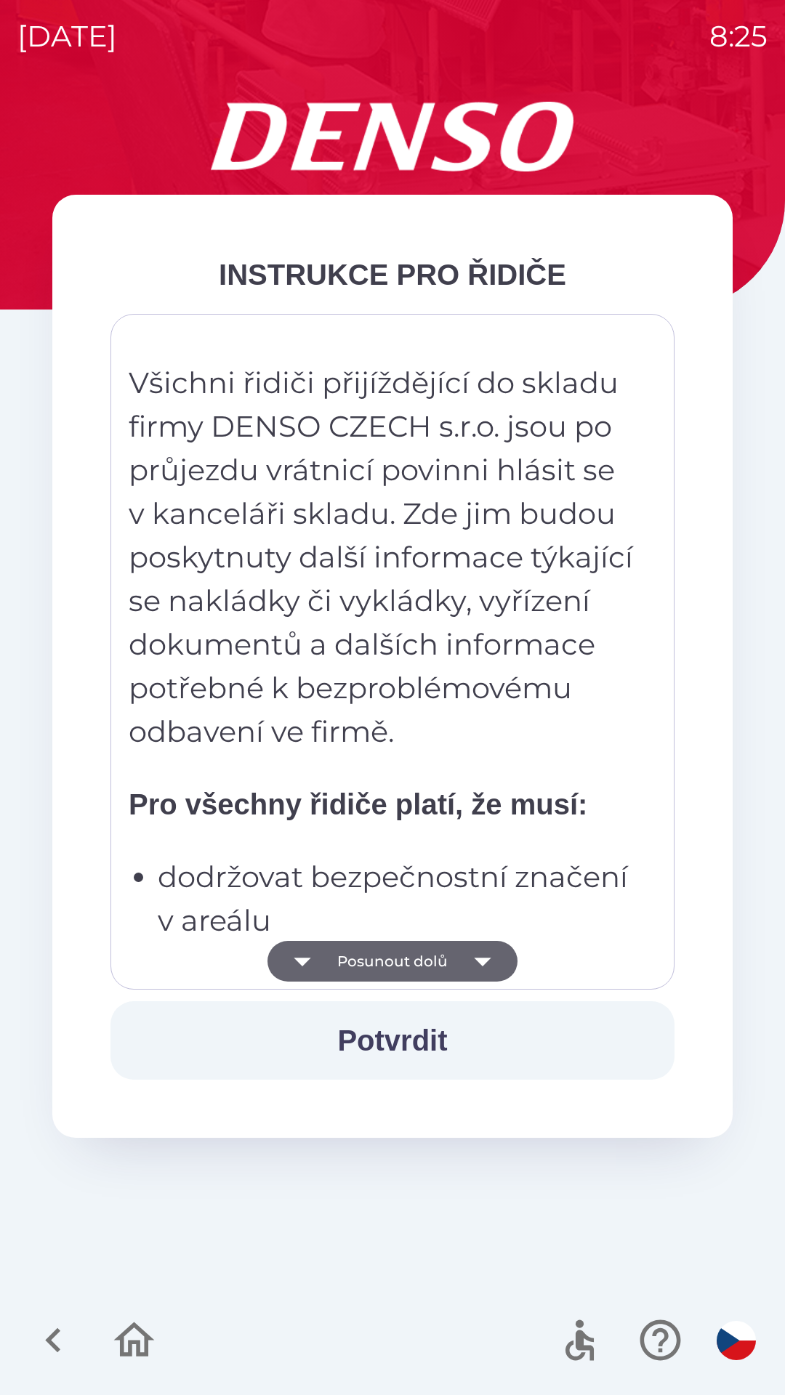
click at [422, 1039] on button "Potvrdit" at bounding box center [392, 1040] width 564 height 78
click at [430, 1057] on button "Potvrdit" at bounding box center [392, 1040] width 564 height 78
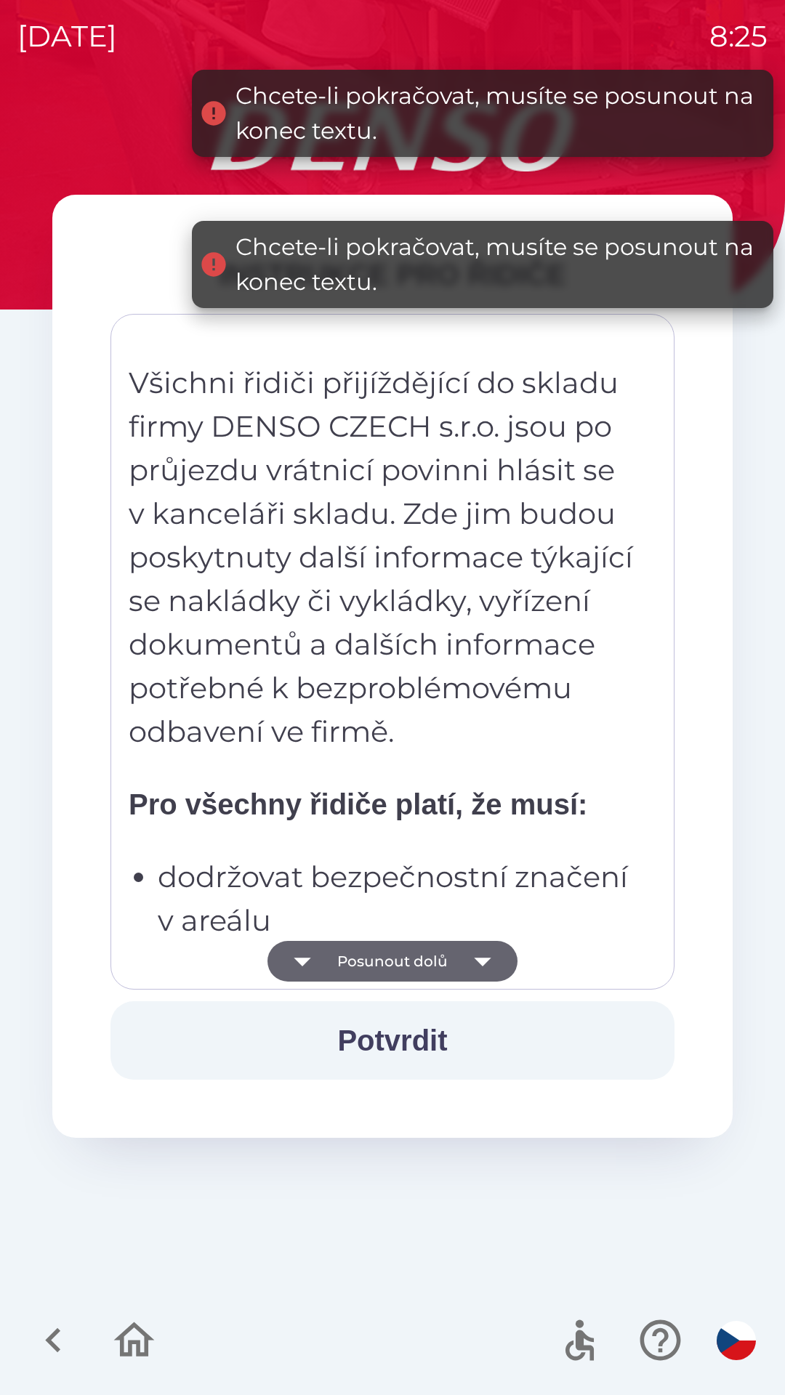
click at [442, 1046] on button "Potvrdit" at bounding box center [392, 1040] width 564 height 78
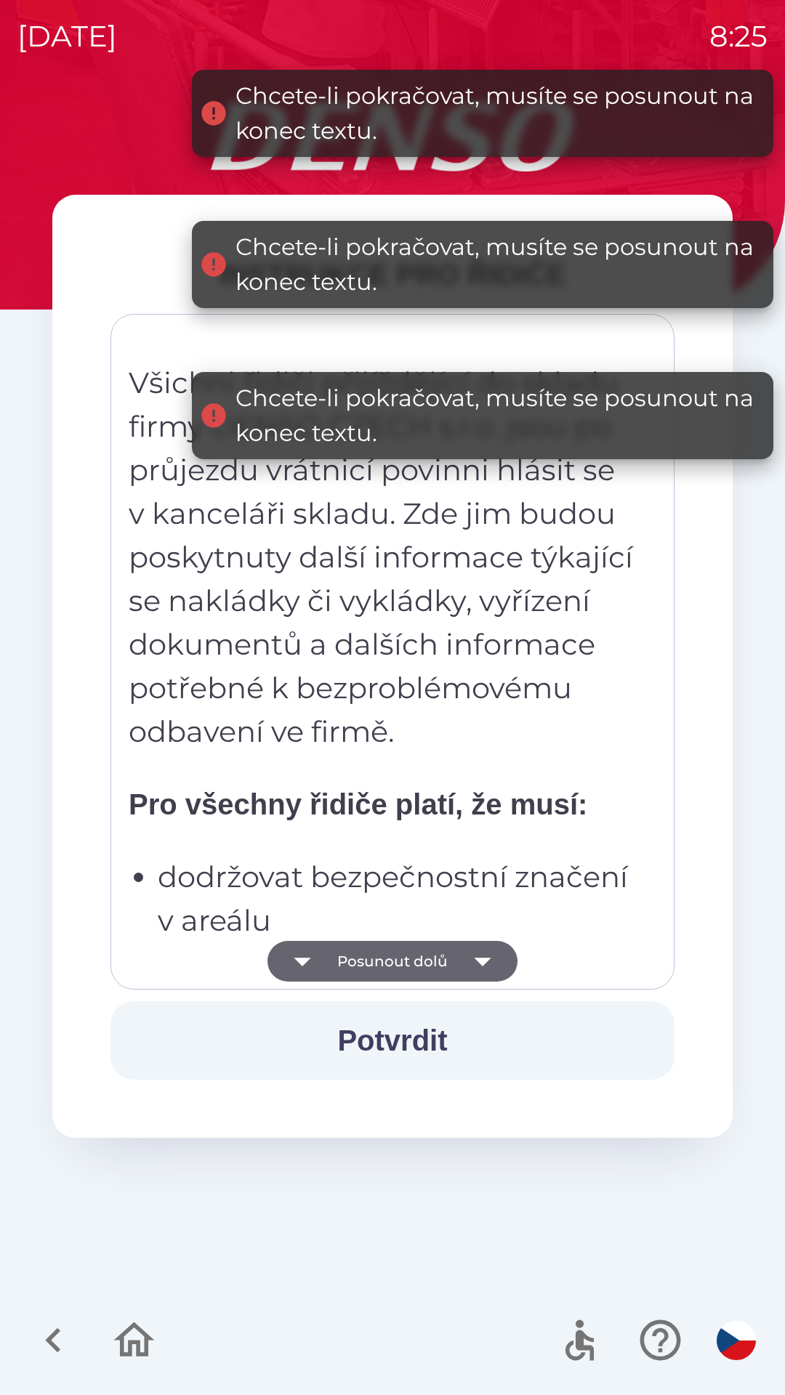
click at [454, 969] on button "Posunout dolů" at bounding box center [392, 961] width 250 height 41
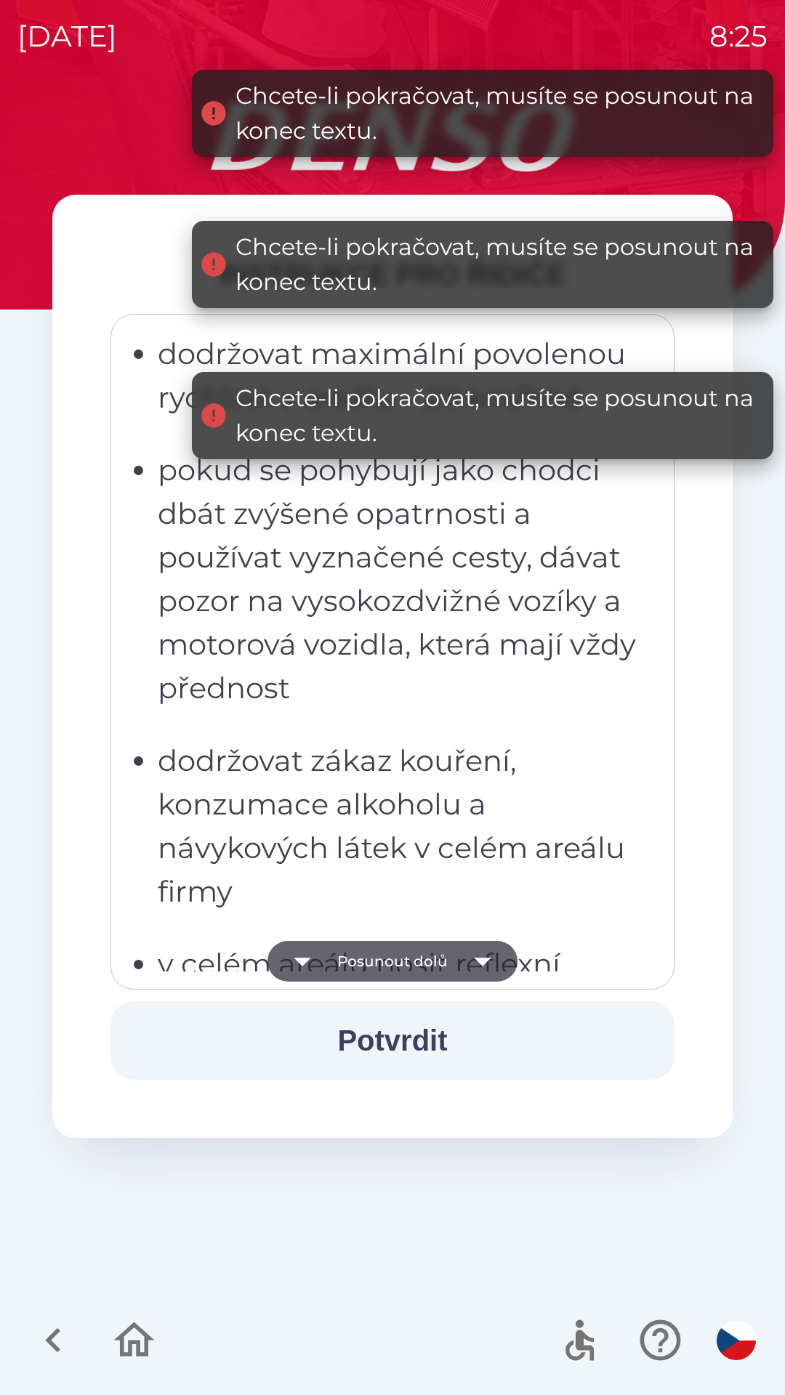
click at [481, 961] on icon "button" at bounding box center [482, 962] width 17 height 9
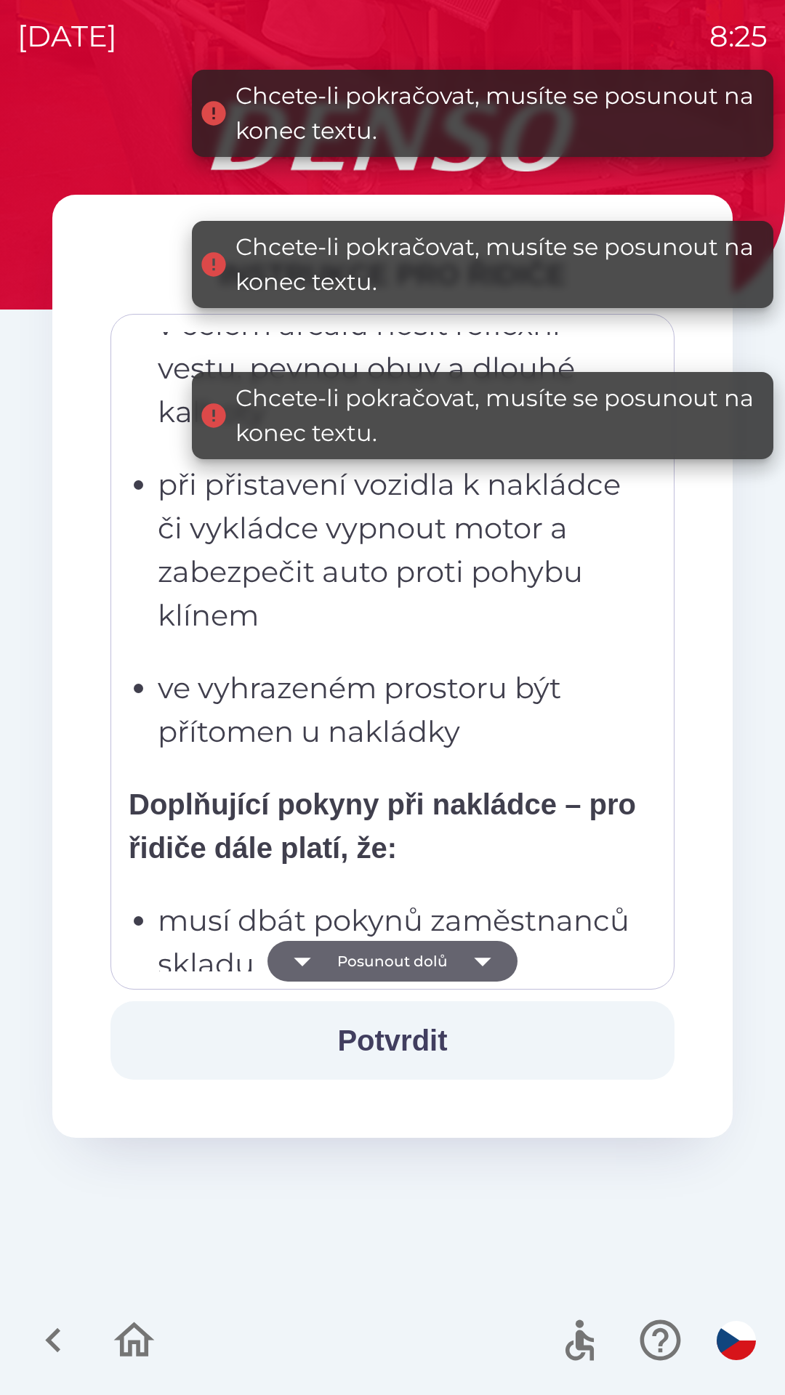
click at [485, 959] on icon "button" at bounding box center [482, 962] width 17 height 9
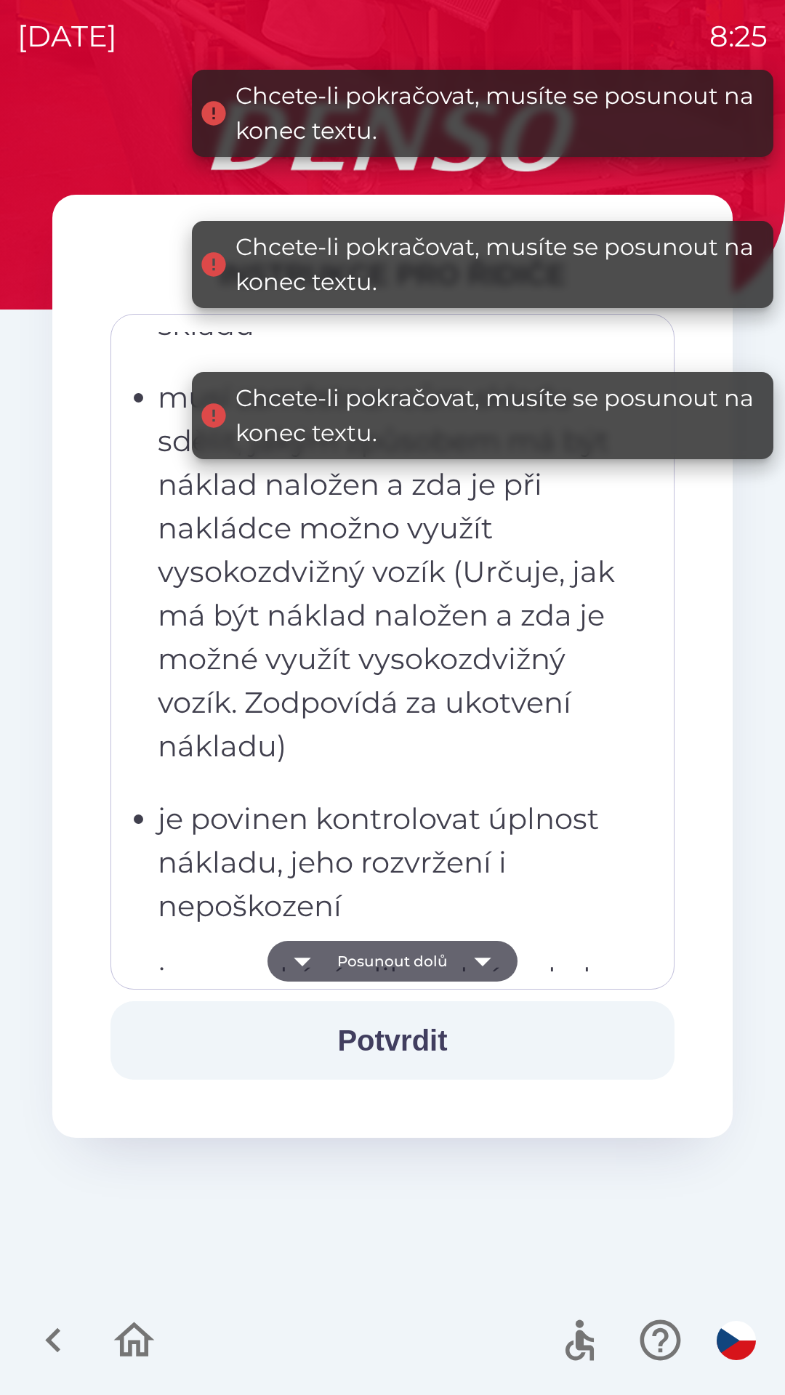
click at [486, 977] on icon "button" at bounding box center [482, 961] width 41 height 41
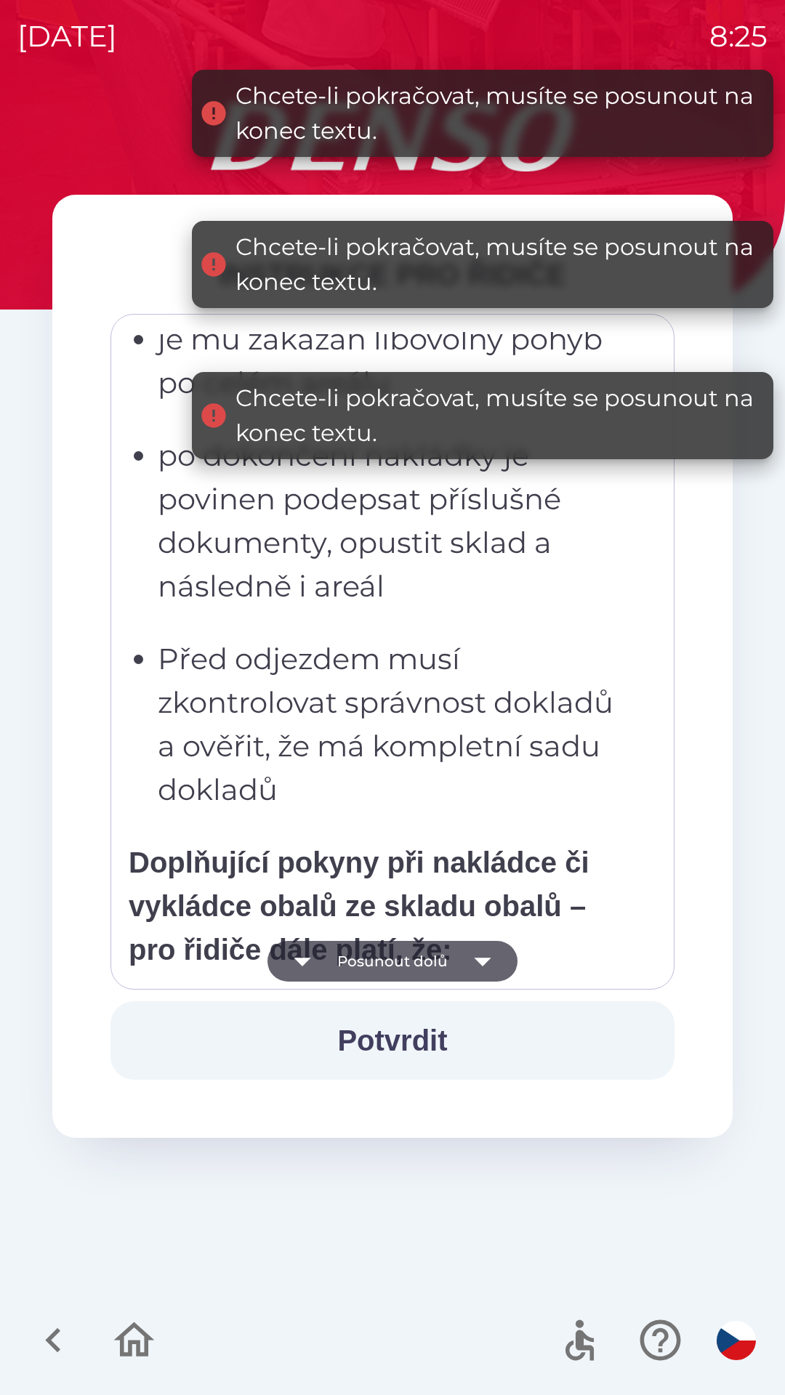
click at [491, 980] on icon "button" at bounding box center [482, 961] width 41 height 41
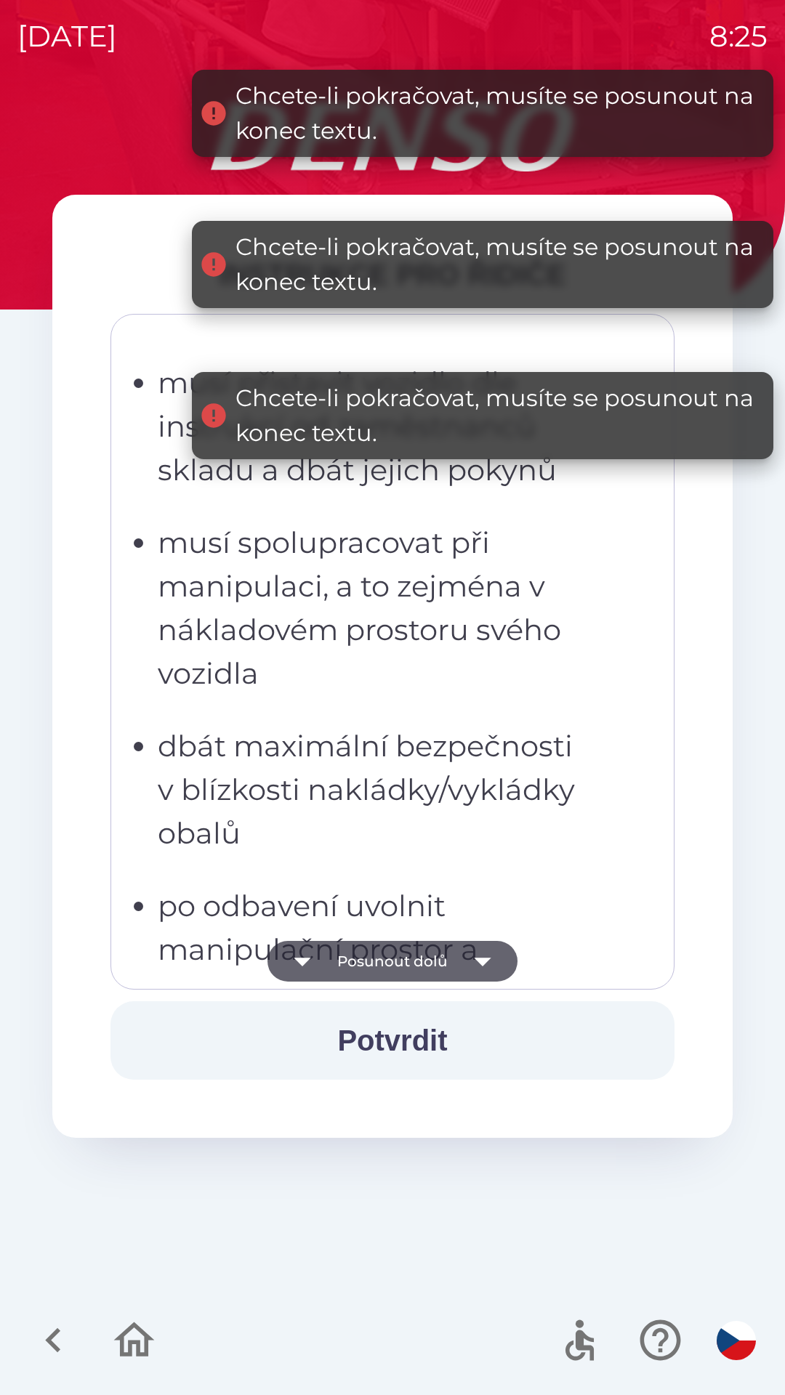
click at [485, 969] on icon "button" at bounding box center [482, 961] width 41 height 41
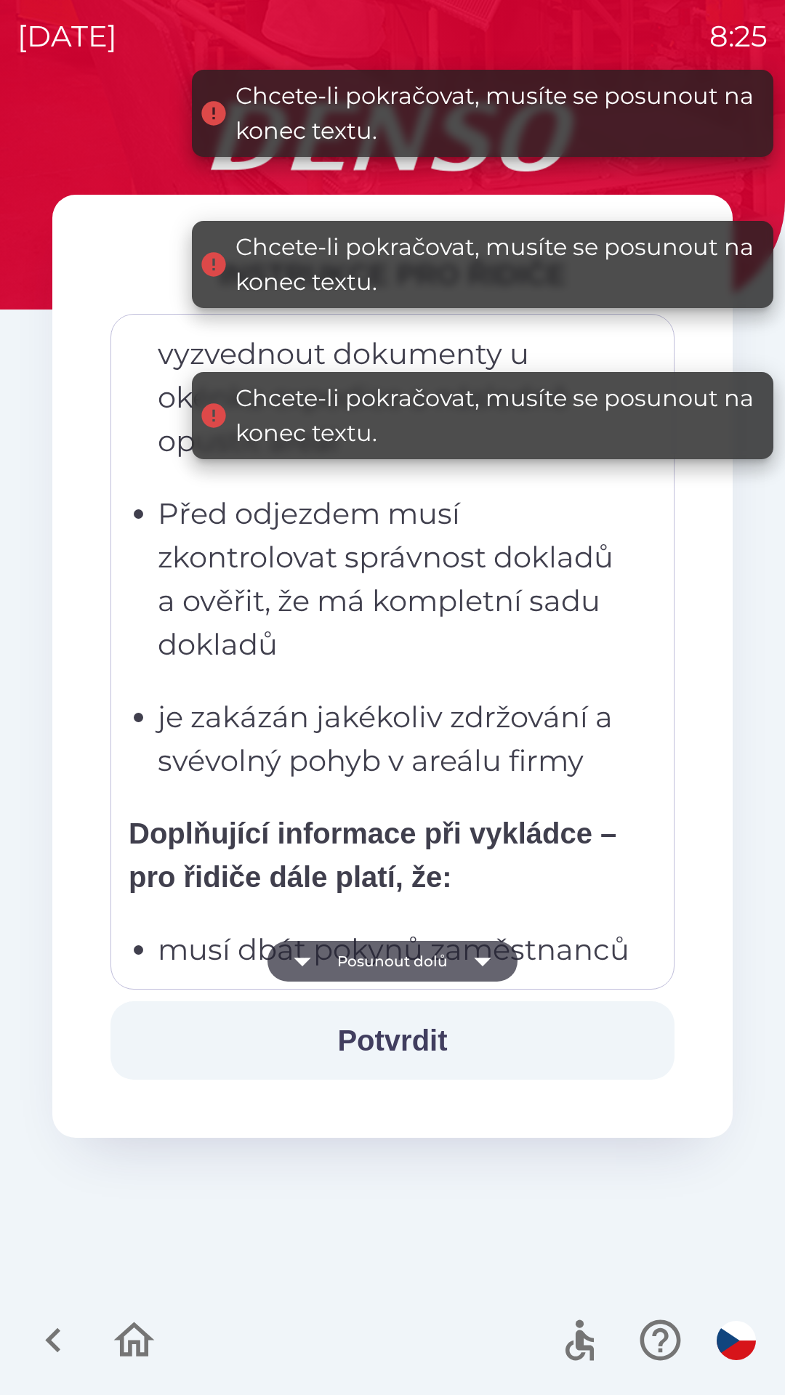
click at [478, 959] on icon "button" at bounding box center [482, 962] width 17 height 9
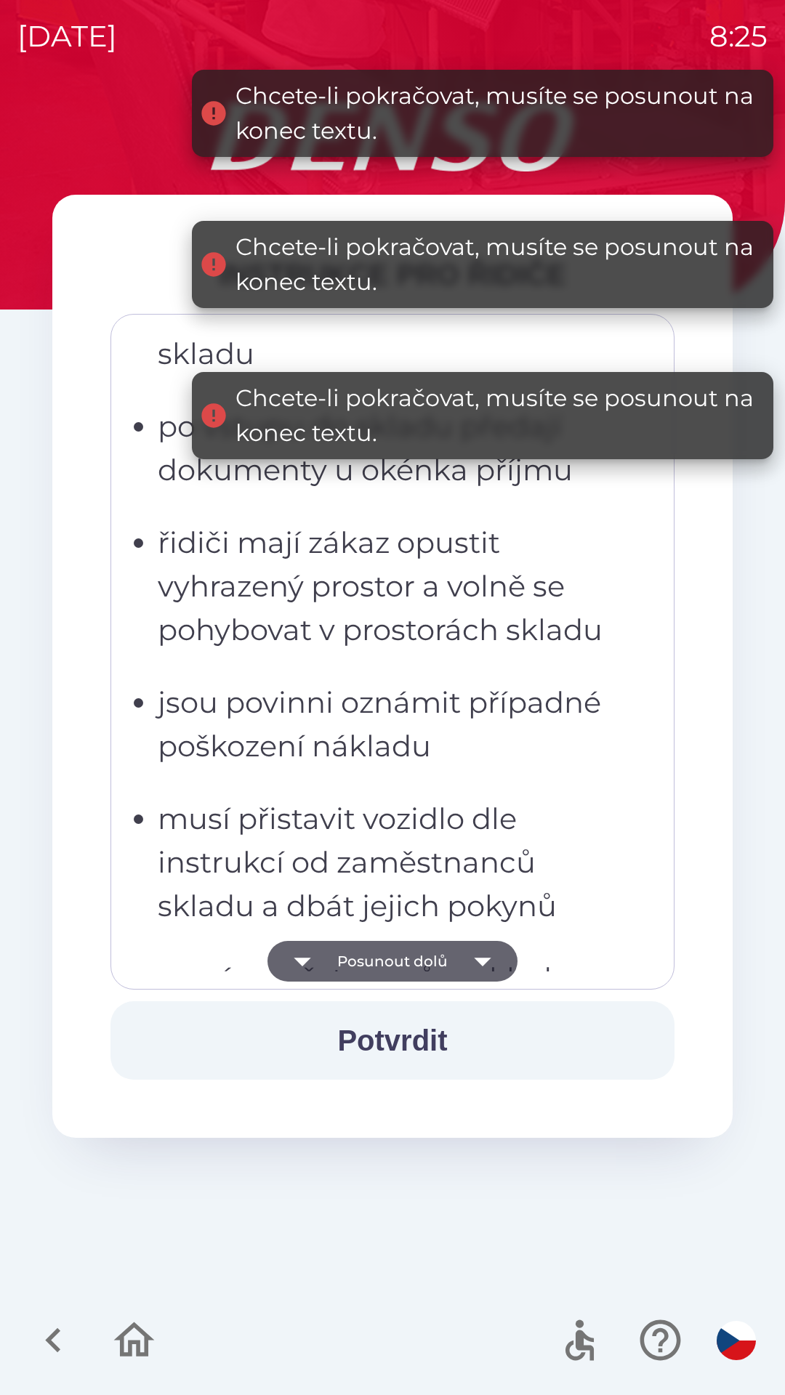
click at [493, 971] on icon "button" at bounding box center [482, 961] width 41 height 41
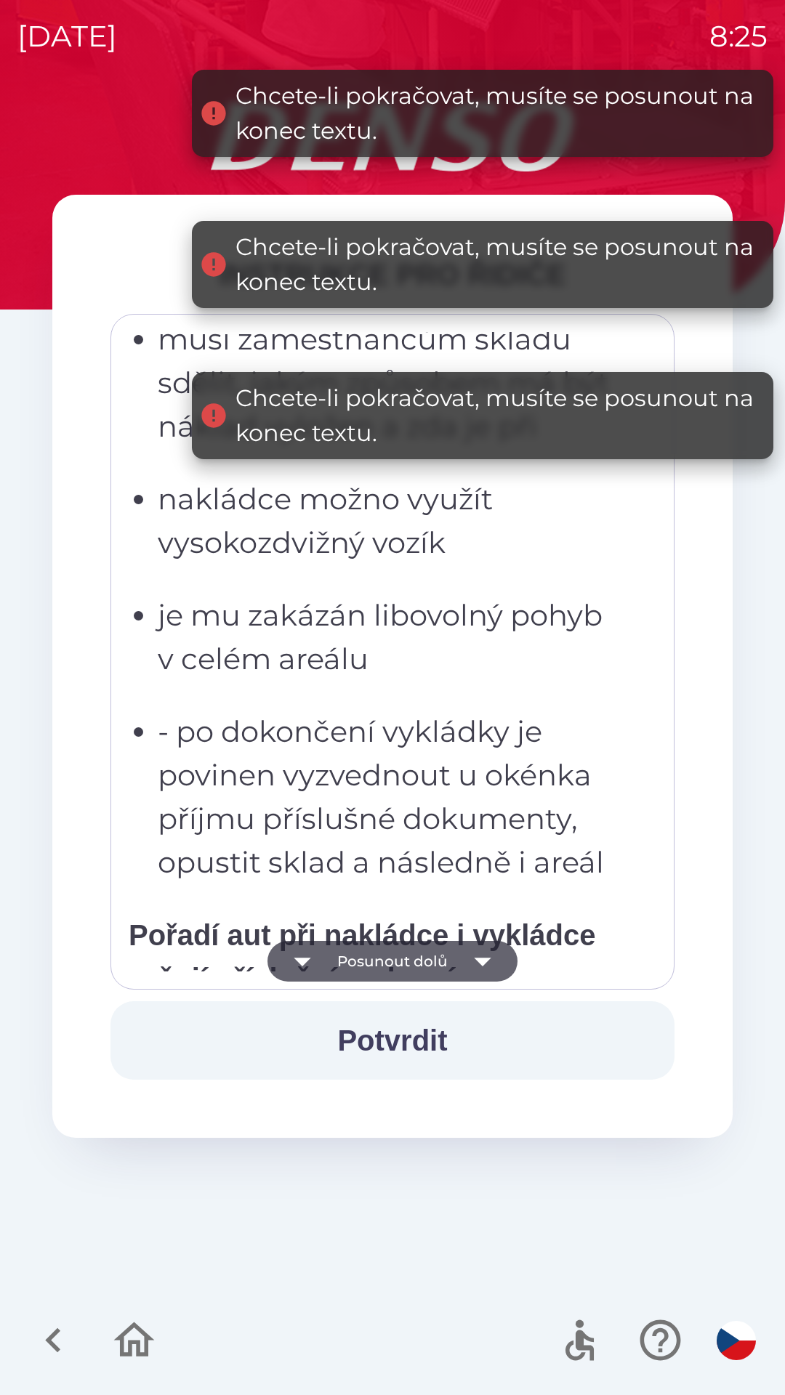
click at [496, 952] on icon "button" at bounding box center [482, 961] width 41 height 41
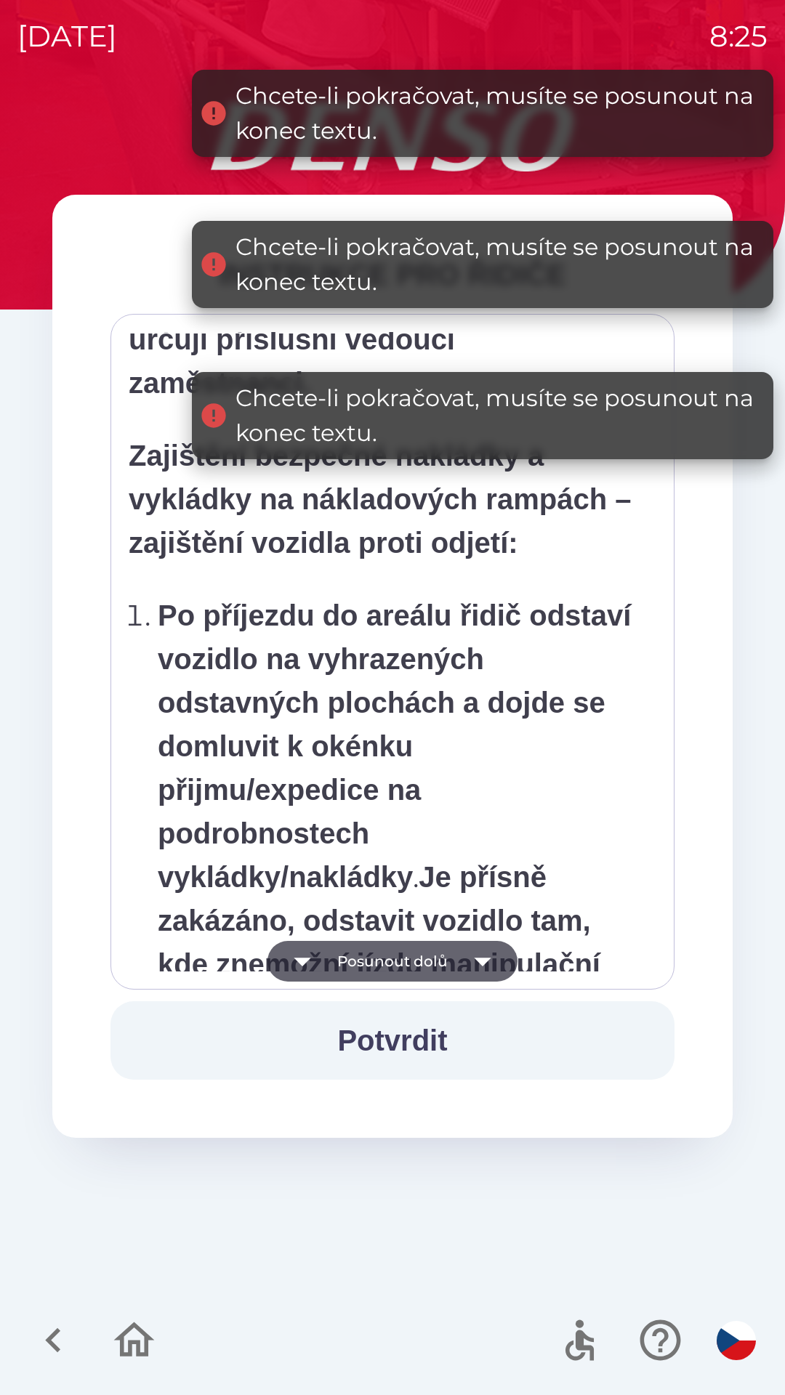
click at [498, 961] on icon "button" at bounding box center [482, 961] width 41 height 41
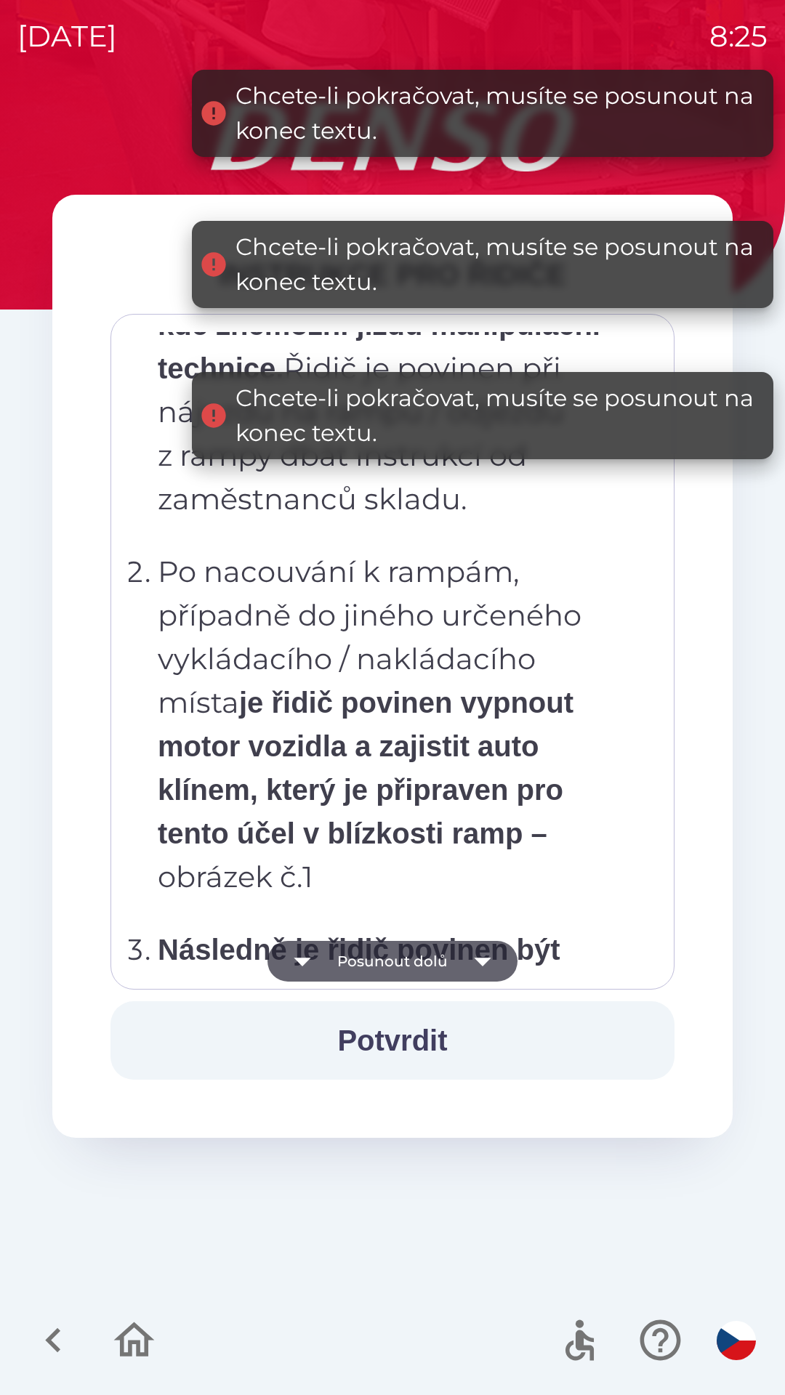
click at [501, 953] on icon "button" at bounding box center [482, 961] width 41 height 41
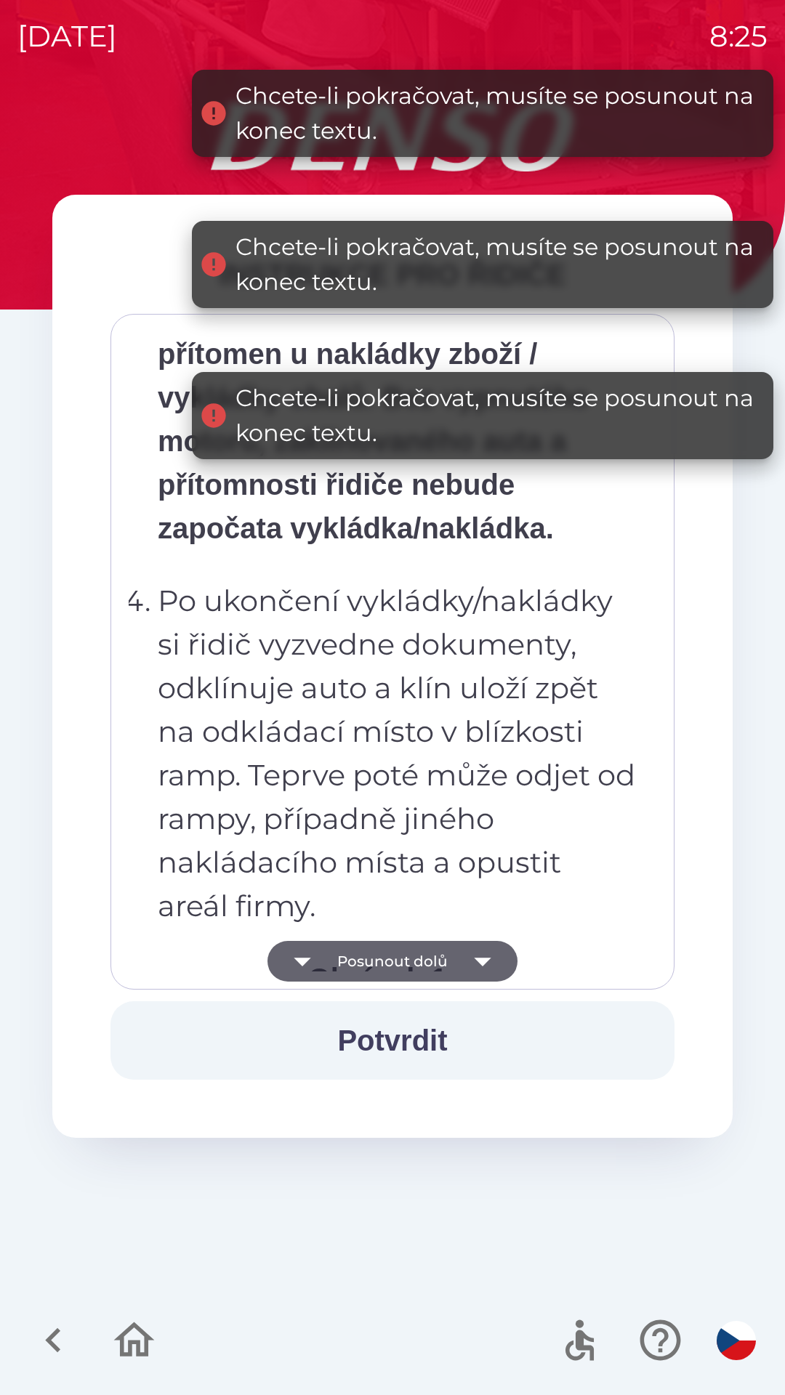
click at [481, 967] on icon "button" at bounding box center [482, 961] width 41 height 41
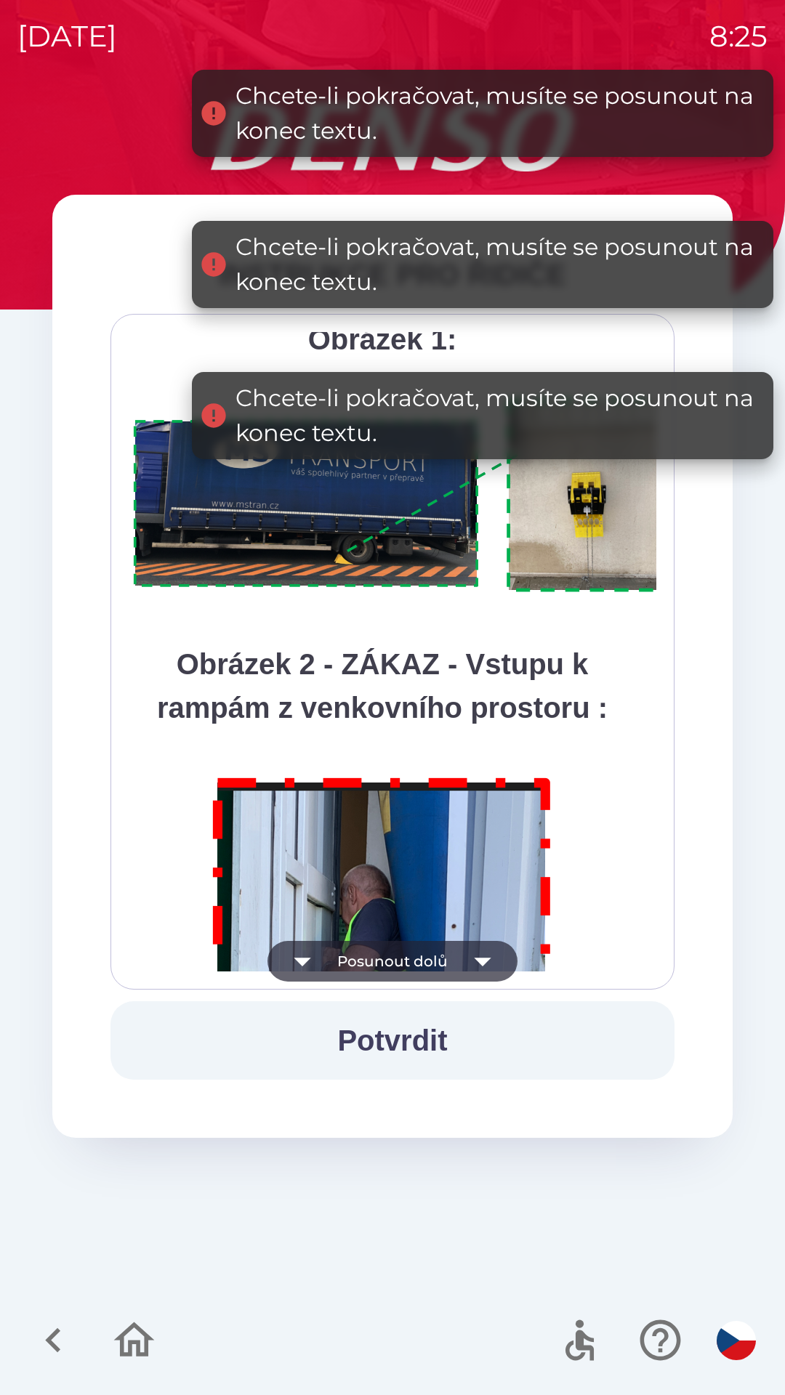
click at [497, 942] on icon "button" at bounding box center [482, 961] width 41 height 41
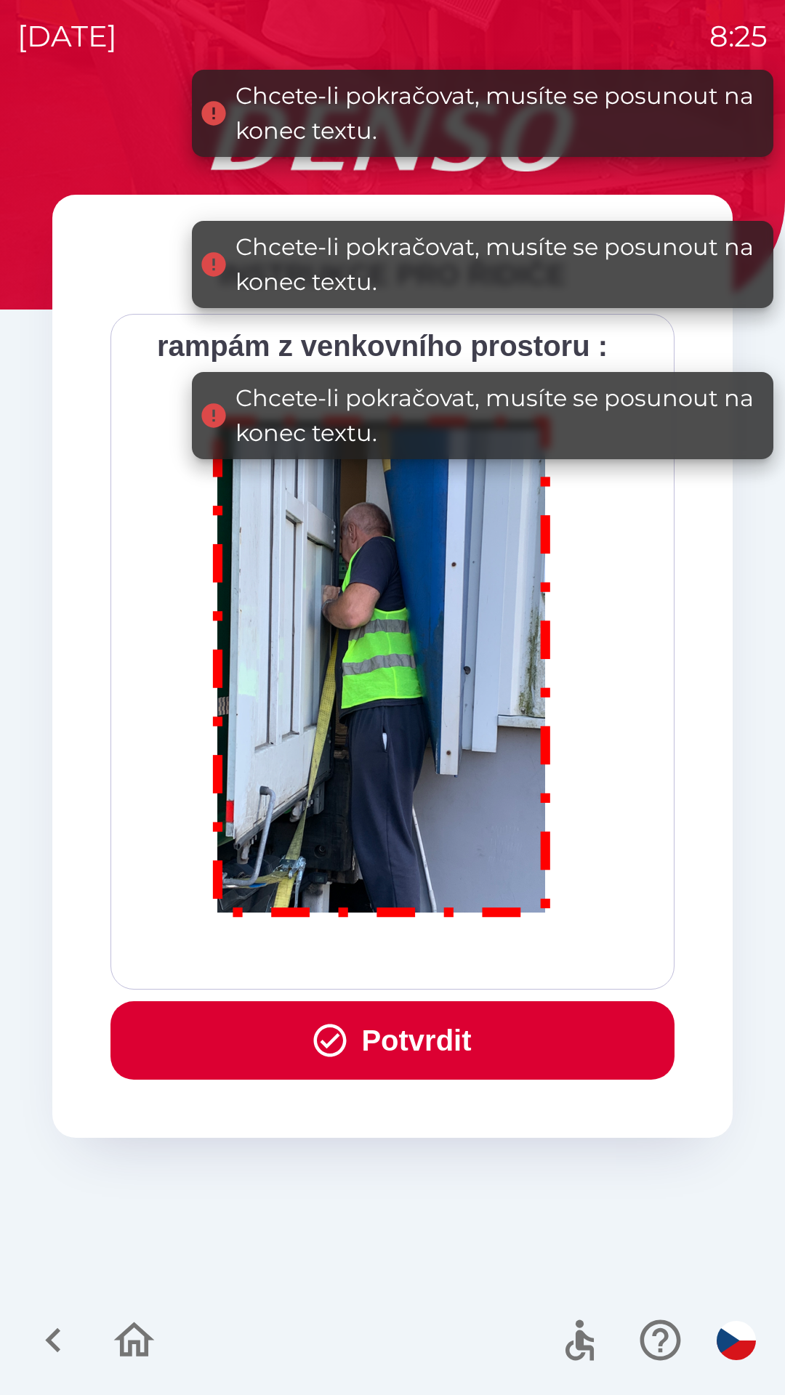
click at [500, 951] on div "Všichni řidiči přijíždějící do skladu firmy DENSO CZECH s.r.o. jsou po průjezdu…" at bounding box center [392, 651] width 527 height 639
click at [496, 958] on div "Všichni řidiči přijíždějící do skladu firmy DENSO CZECH s.r.o. jsou po průjezdu…" at bounding box center [392, 651] width 527 height 639
click at [495, 1057] on button "Potvrdit" at bounding box center [392, 1040] width 564 height 78
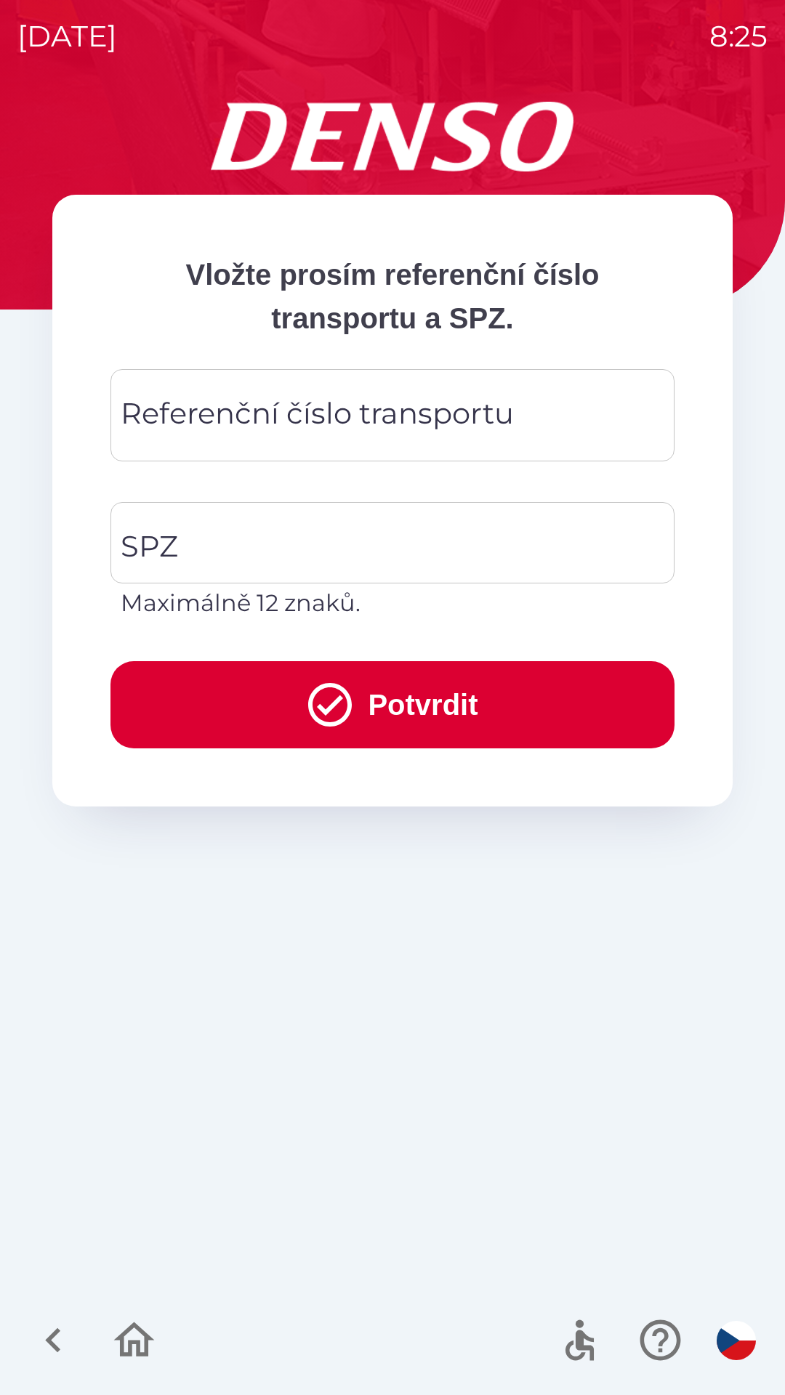
click at [351, 407] on div "Referenční číslo transportu Referenční číslo transportu" at bounding box center [392, 415] width 564 height 92
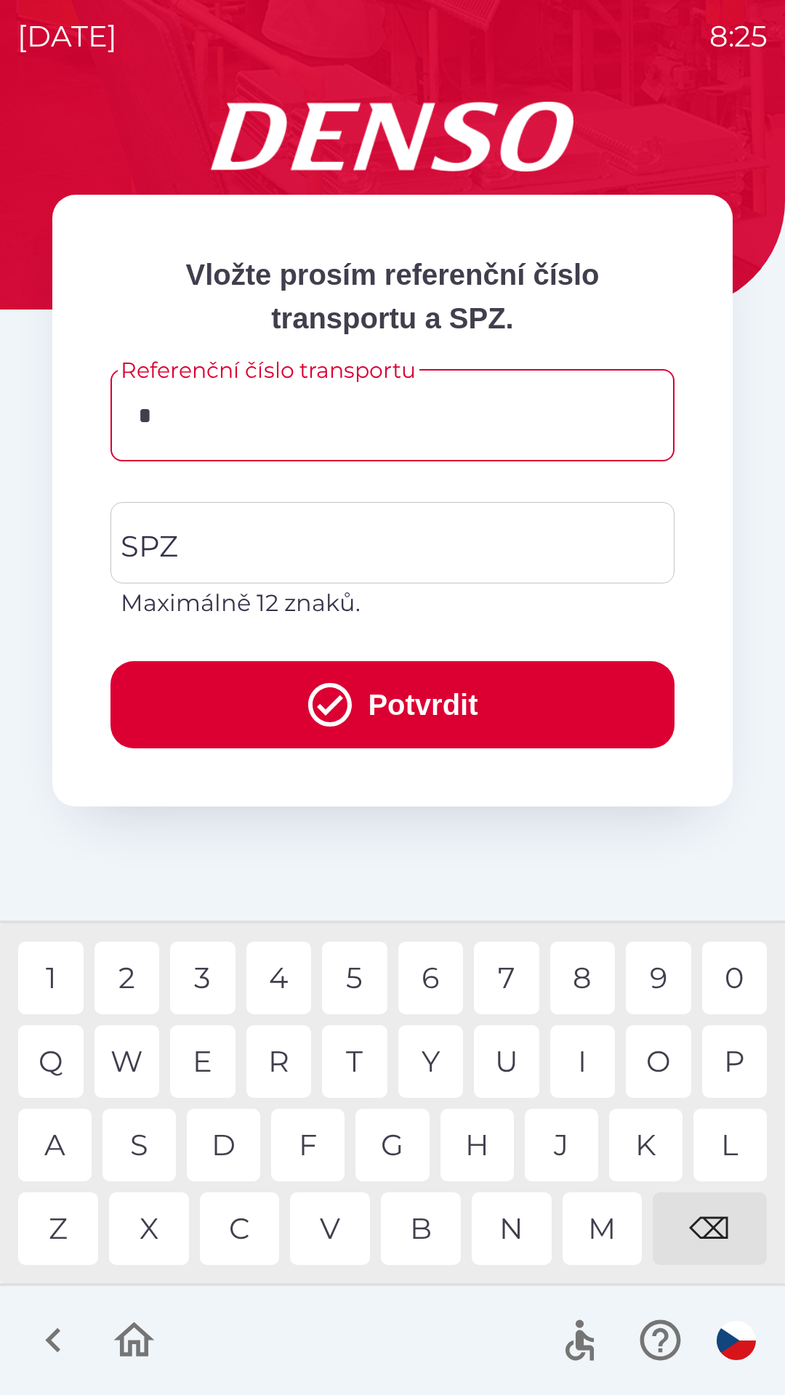
click at [214, 968] on div "3" at bounding box center [202, 978] width 65 height 73
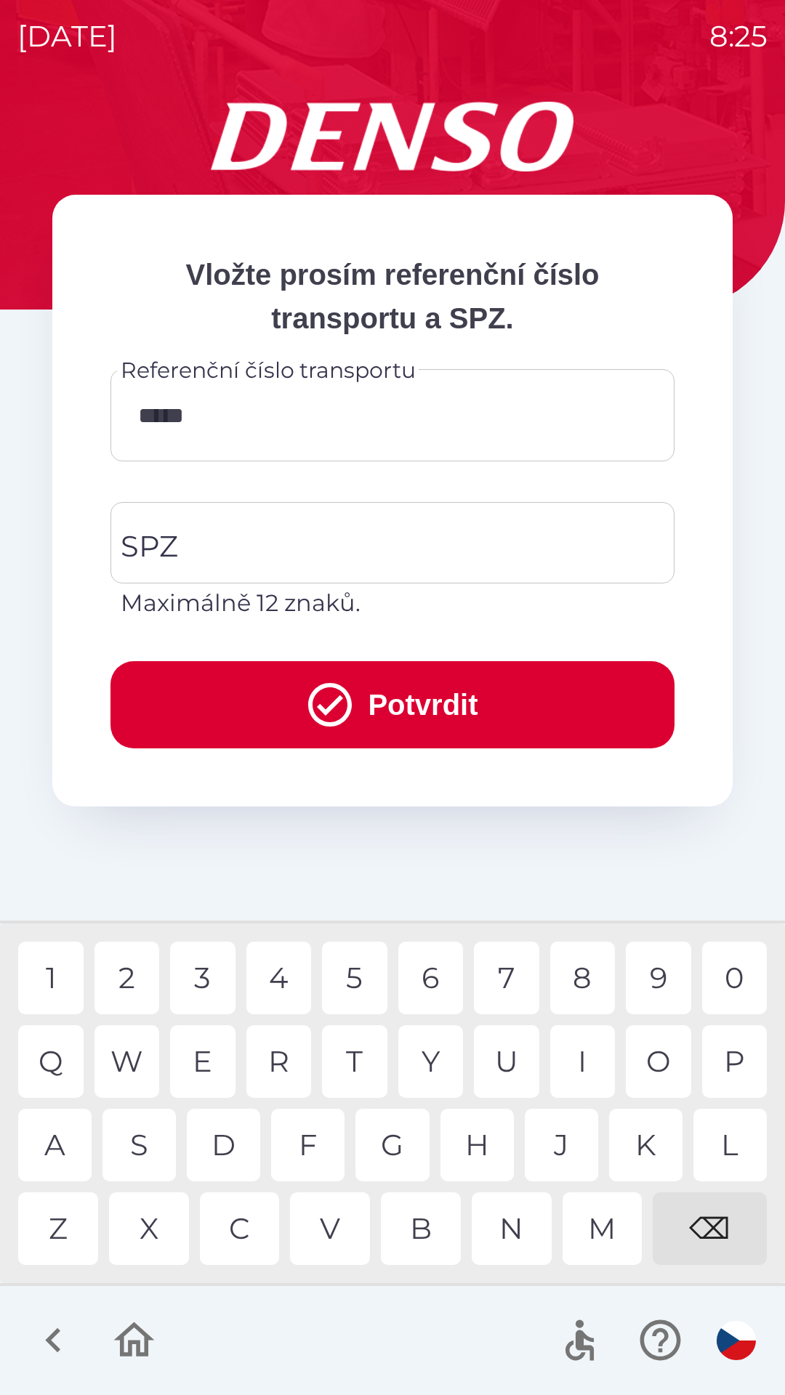
click at [515, 951] on div "7" at bounding box center [506, 978] width 65 height 73
type input "******"
click at [211, 960] on div "3" at bounding box center [202, 978] width 65 height 73
click at [286, 556] on input "SPZ" at bounding box center [381, 543] width 529 height 68
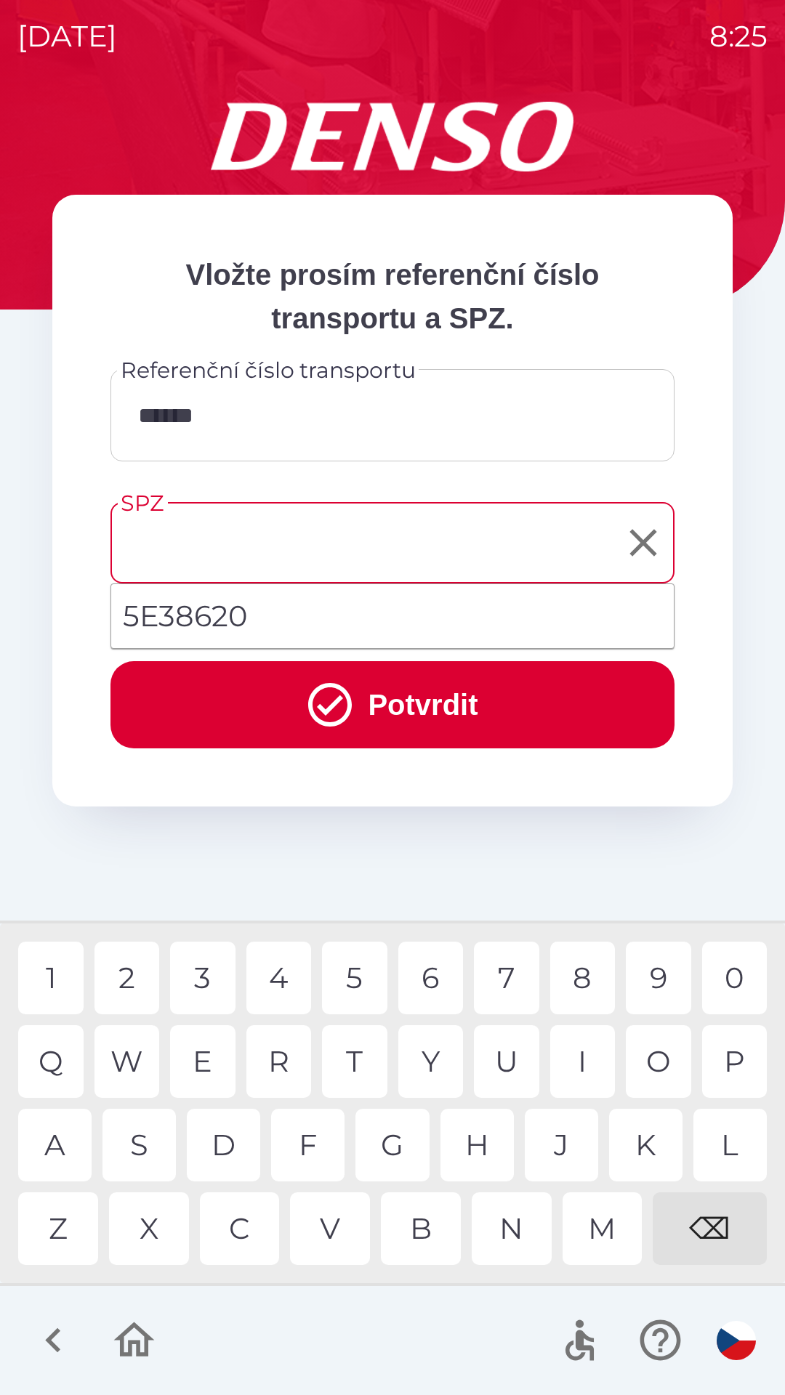
click at [239, 613] on li "5E38620" at bounding box center [392, 616] width 562 height 52
type input "*******"
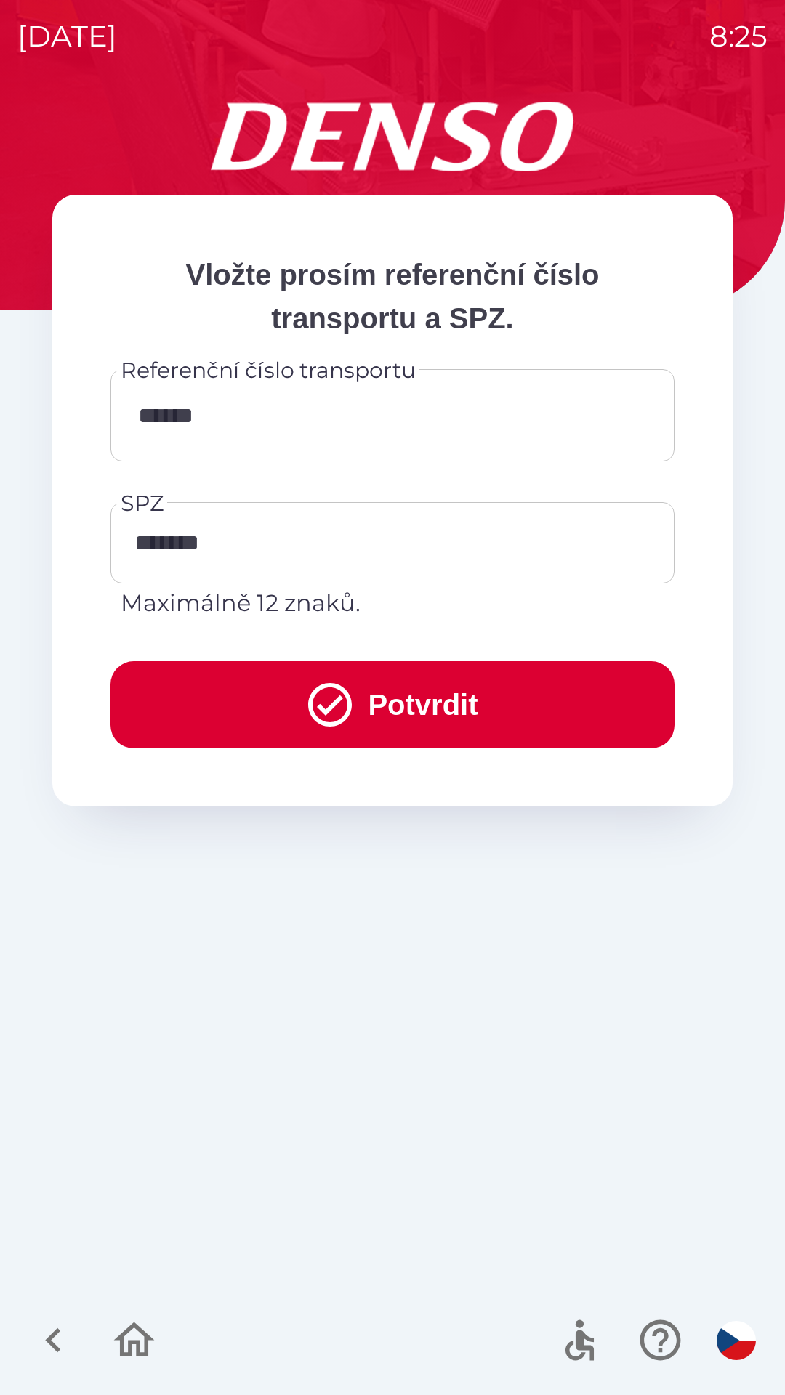
click at [392, 695] on button "Potvrdit" at bounding box center [392, 704] width 564 height 87
